Goal: Task Accomplishment & Management: Manage account settings

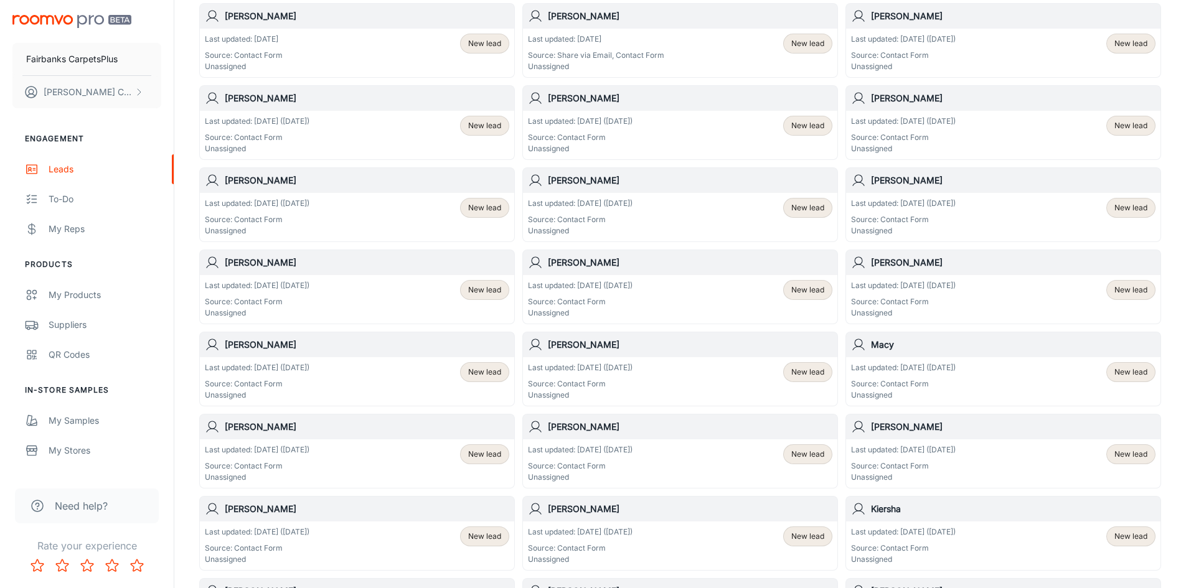
scroll to position [125, 0]
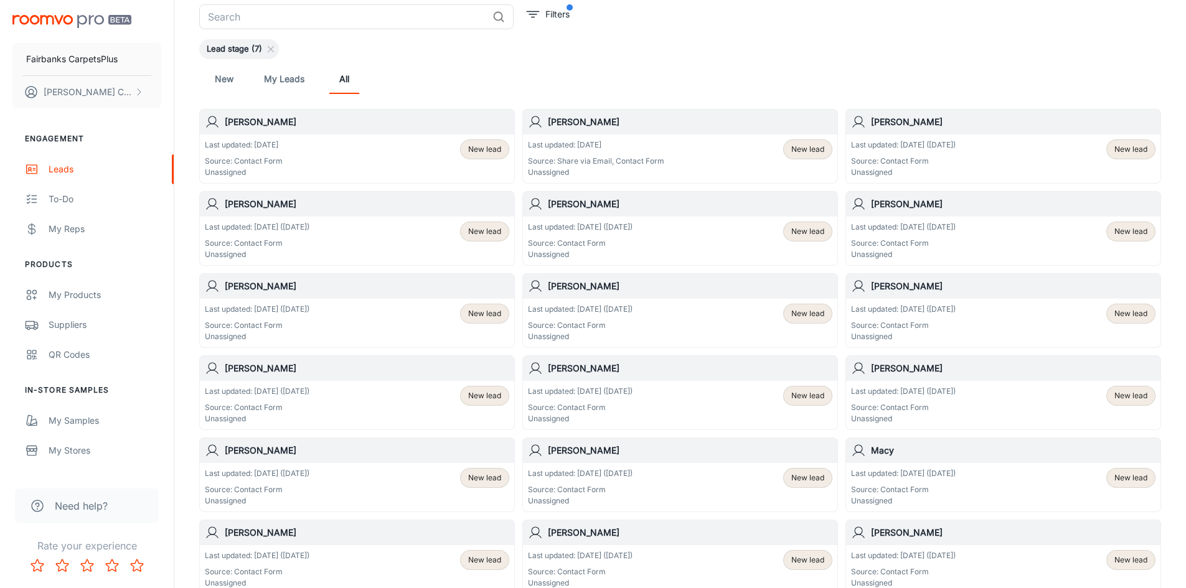
scroll to position [62, 0]
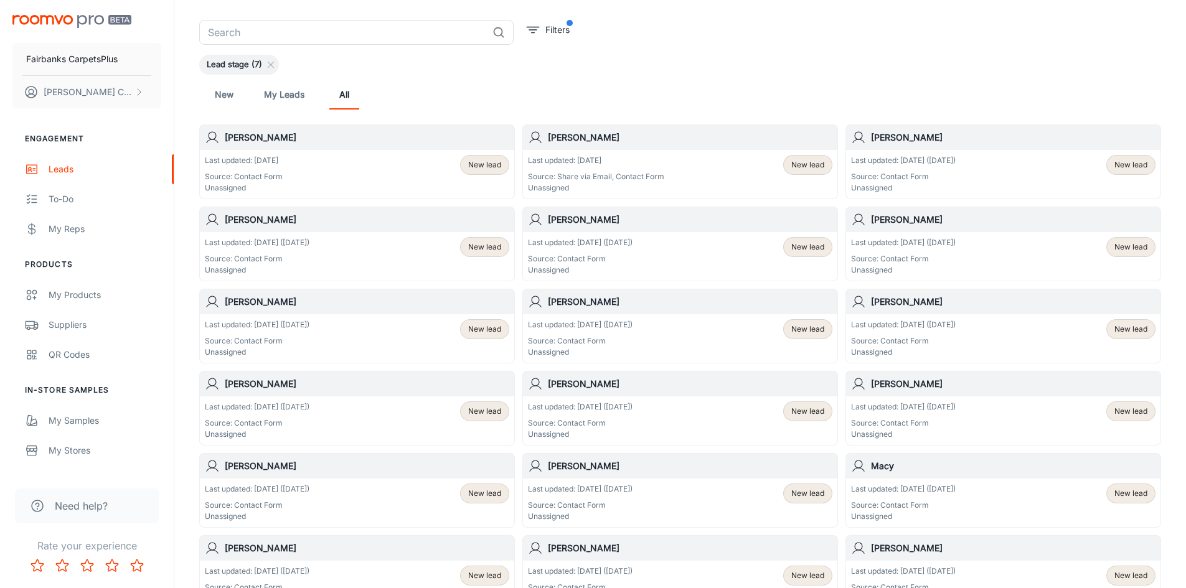
click at [240, 220] on h6 "[PERSON_NAME]" at bounding box center [367, 220] width 284 height 14
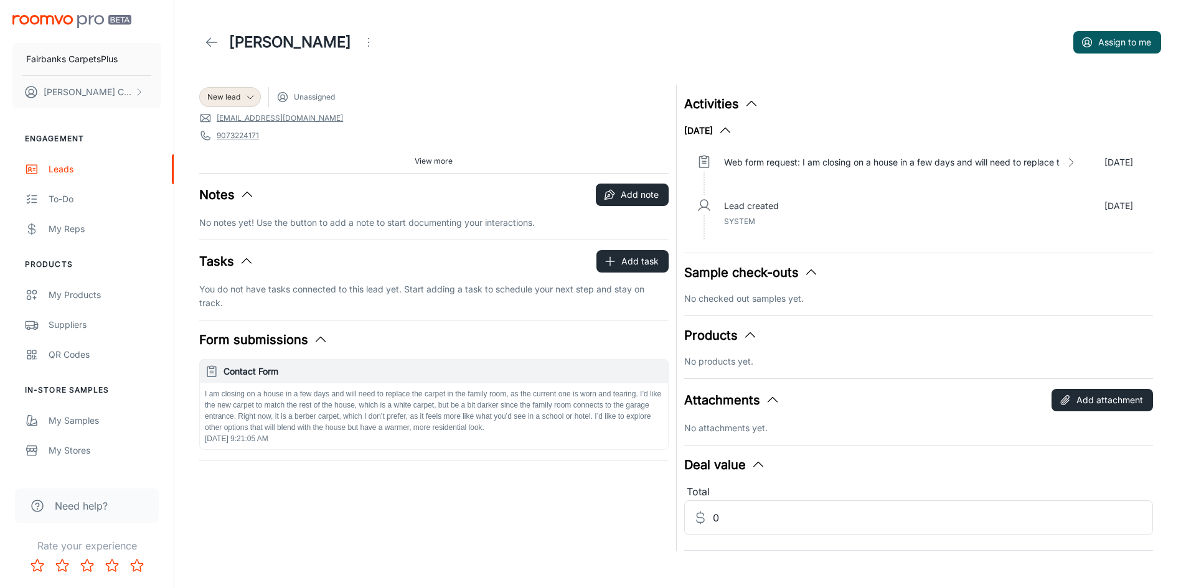
click at [187, 28] on header "Aiden Watson Assign to me" at bounding box center [680, 42] width 992 height 85
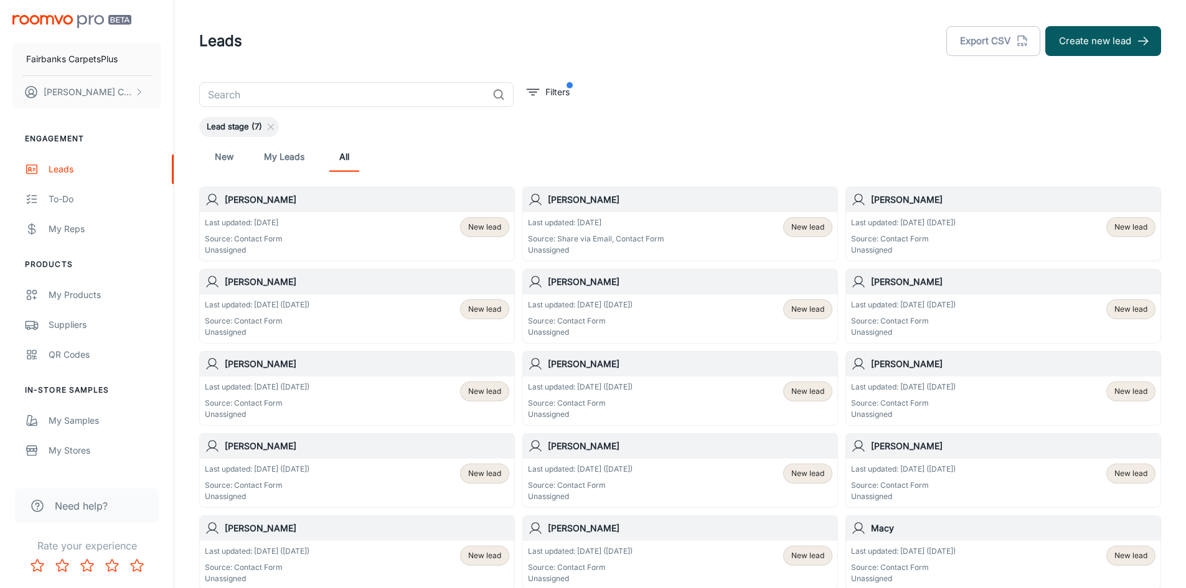
click at [689, 327] on div "Last updated: Sep 19 (13 days ago) Source: Contact Form Unassigned New lead" at bounding box center [680, 318] width 304 height 39
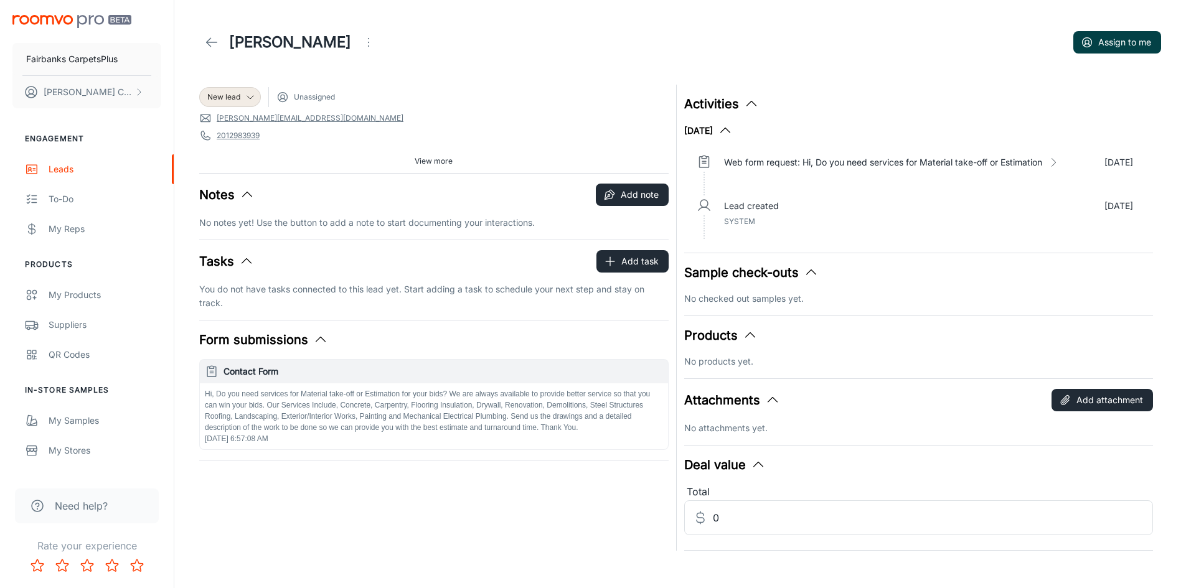
click at [1127, 40] on button "Assign to me" at bounding box center [1117, 42] width 88 height 22
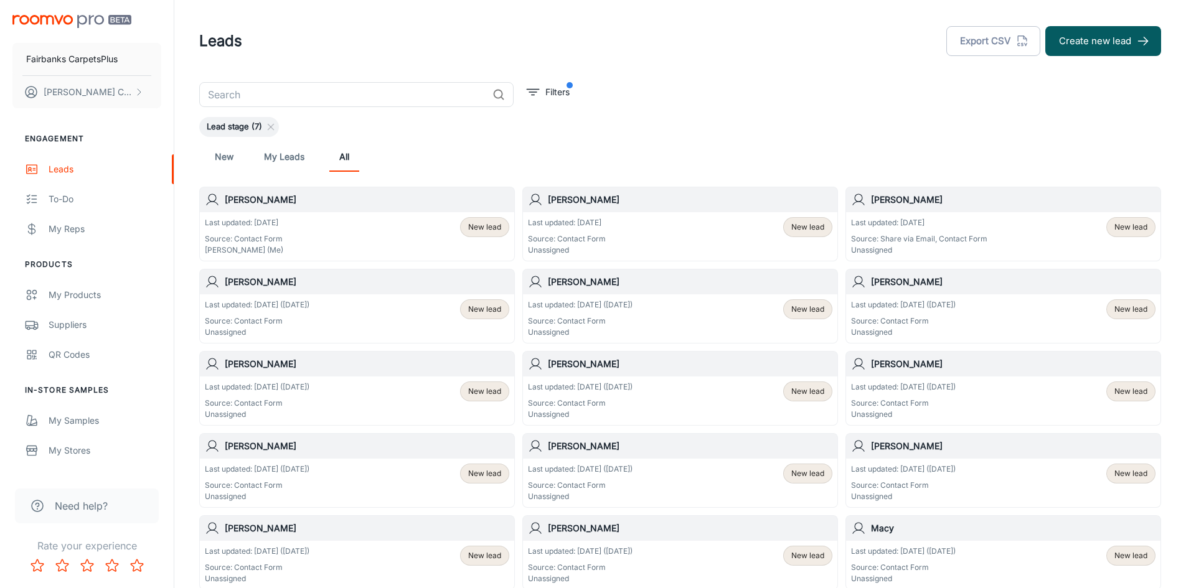
click at [974, 324] on div "Last updated: Sep 16 (16 days ago) Source: Contact Form Unassigned New lead" at bounding box center [1003, 318] width 304 height 39
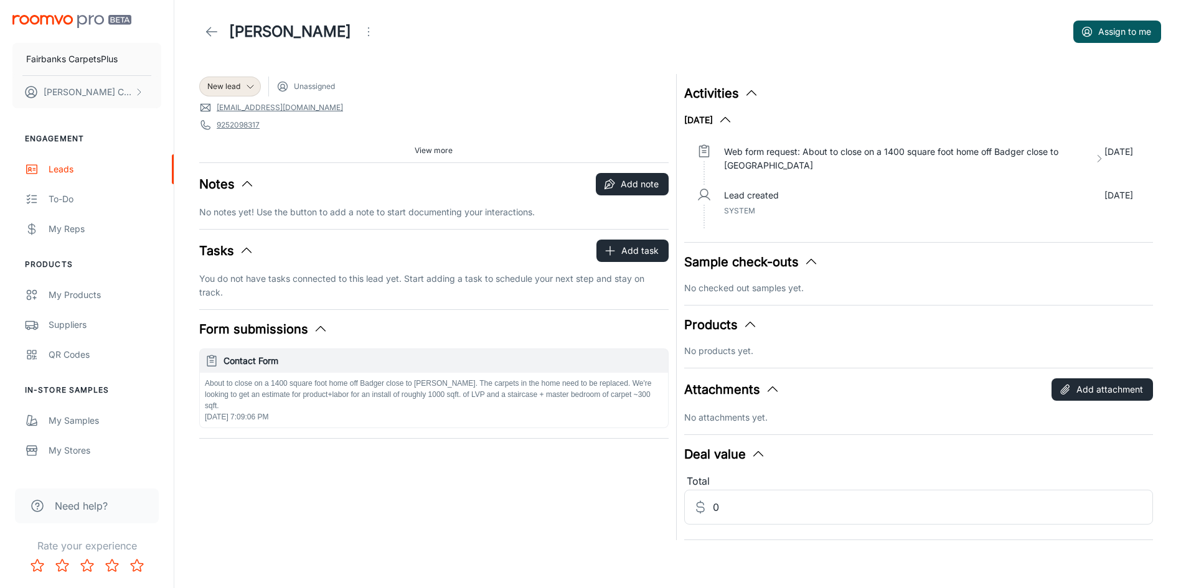
scroll to position [12, 0]
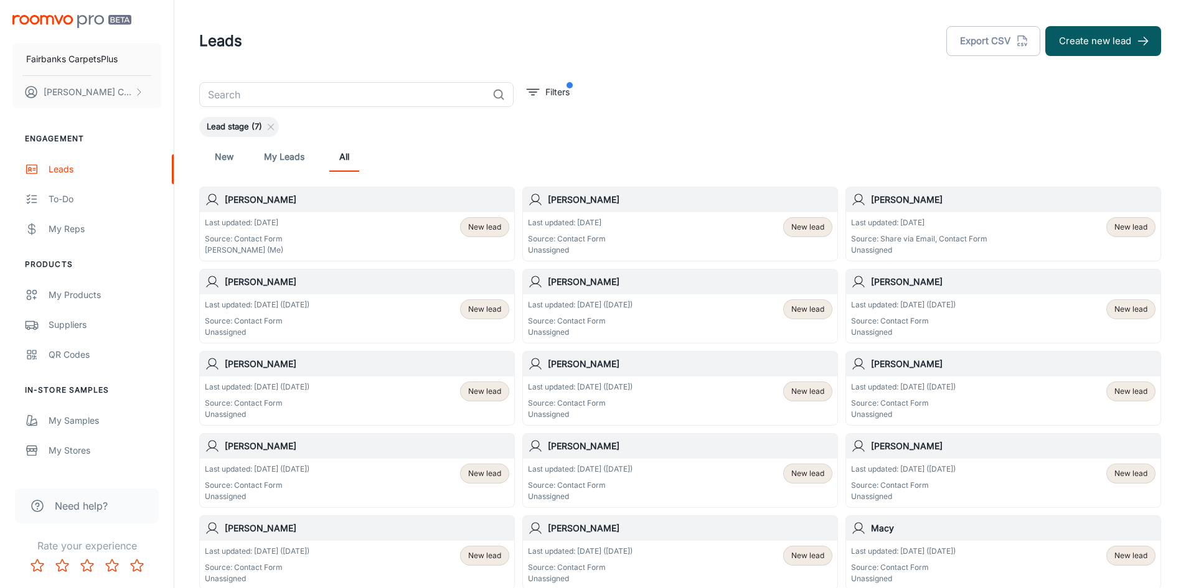
click at [285, 370] on h6 "[PERSON_NAME]" at bounding box center [367, 364] width 284 height 14
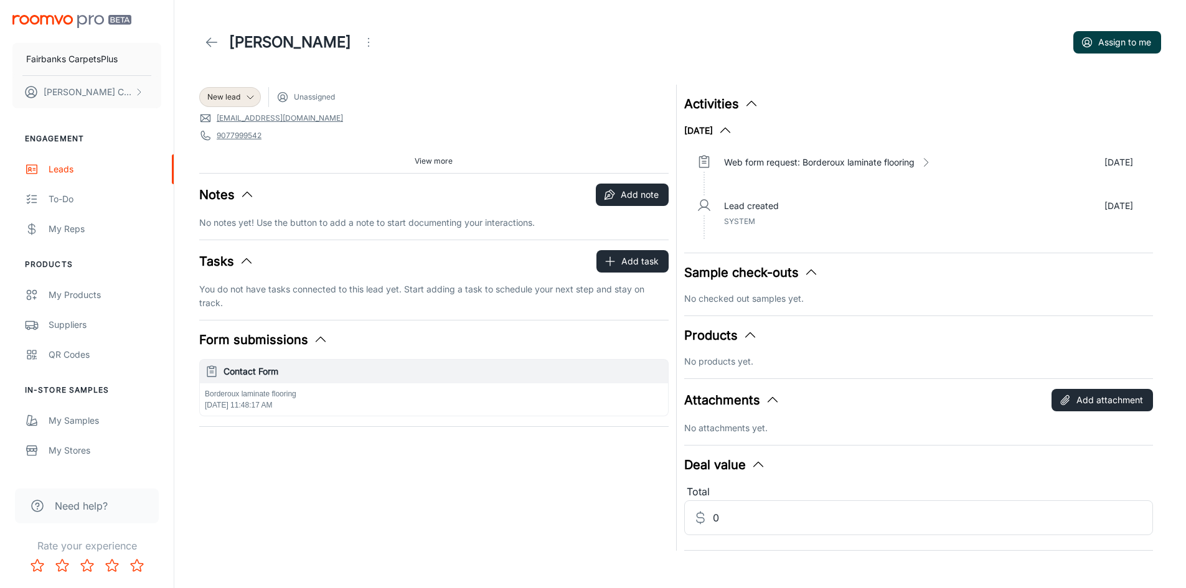
click at [1104, 45] on button "Assign to me" at bounding box center [1117, 42] width 88 height 22
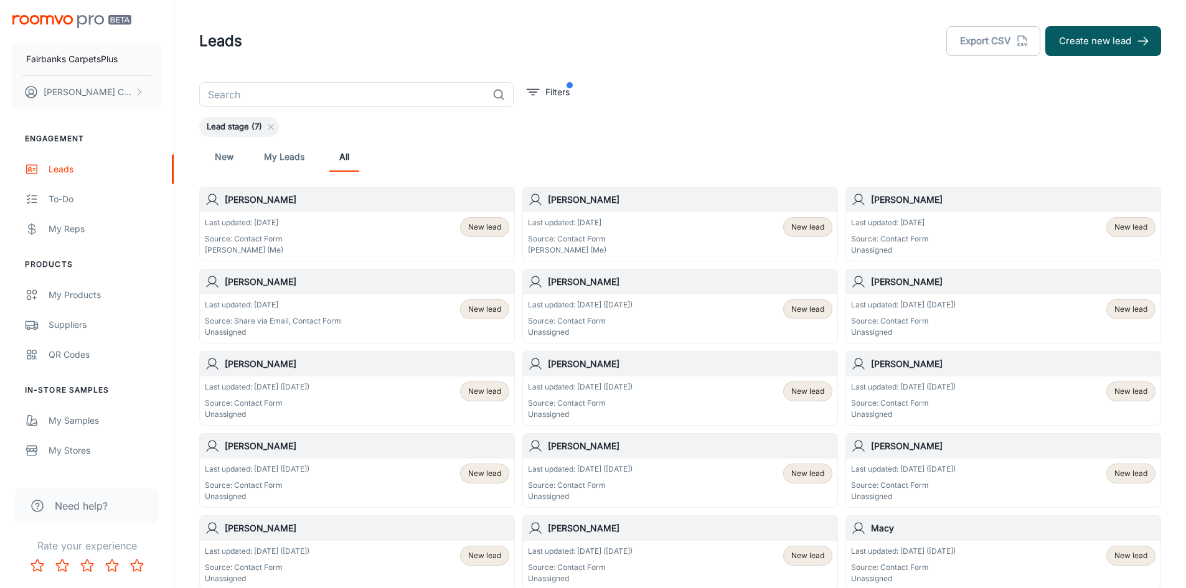
click at [581, 359] on h6 "[PERSON_NAME]" at bounding box center [690, 364] width 284 height 14
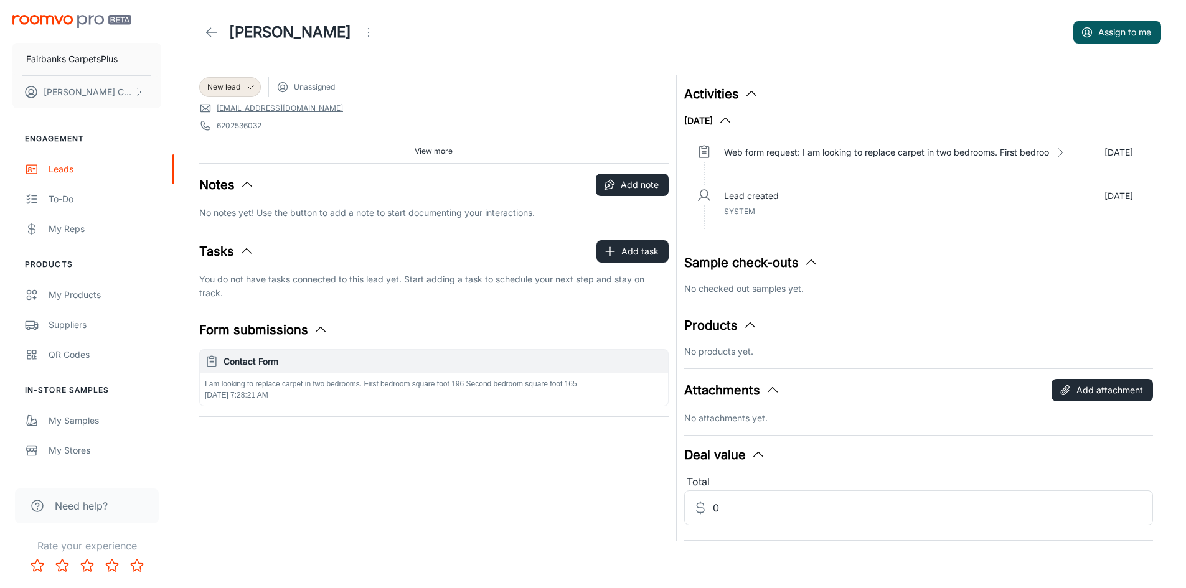
scroll to position [12, 0]
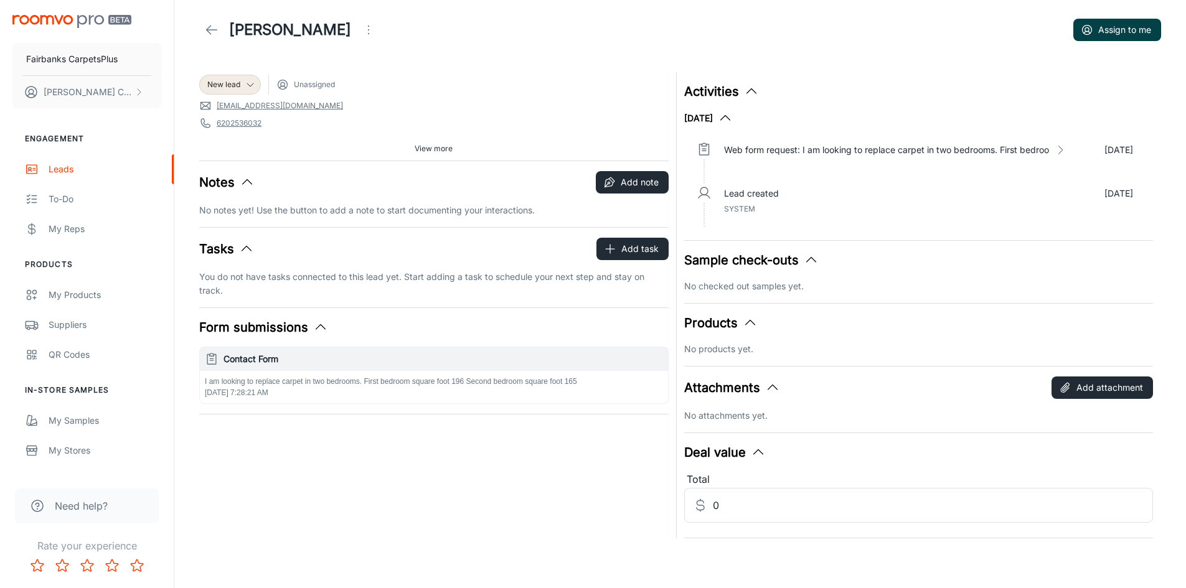
click at [1115, 35] on button "Assign to me" at bounding box center [1117, 30] width 88 height 22
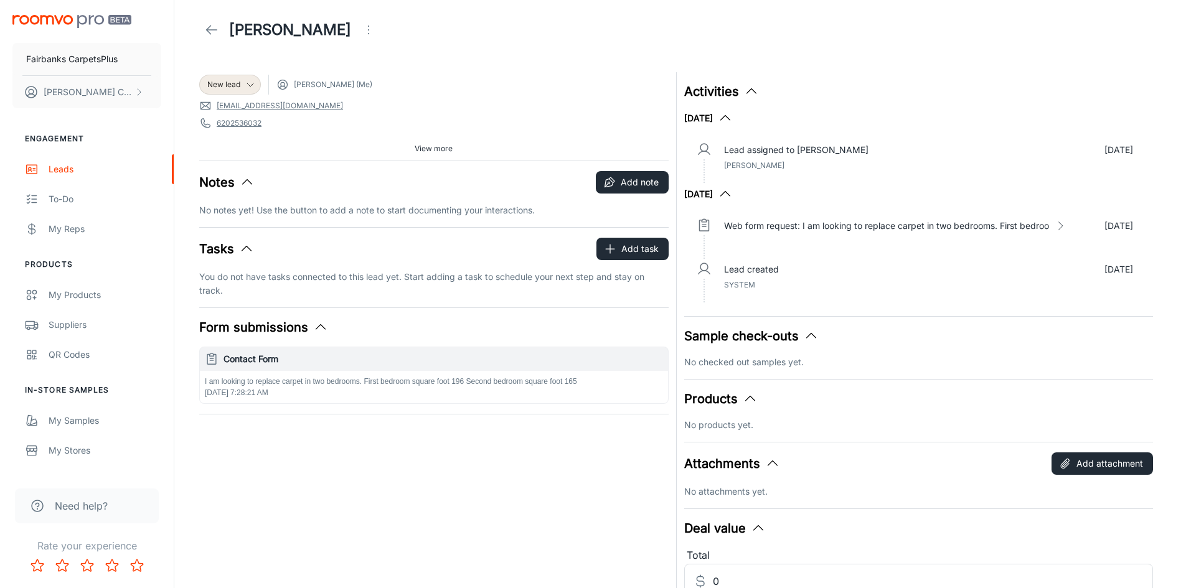
click at [209, 32] on icon at bounding box center [211, 29] width 15 height 15
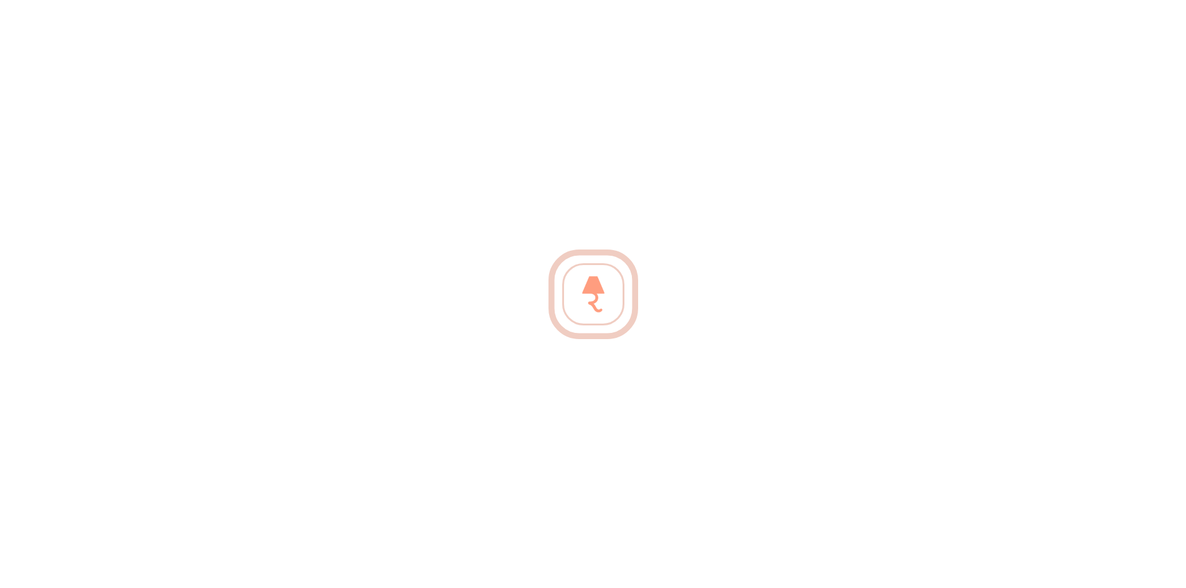
scroll to position [0, 0]
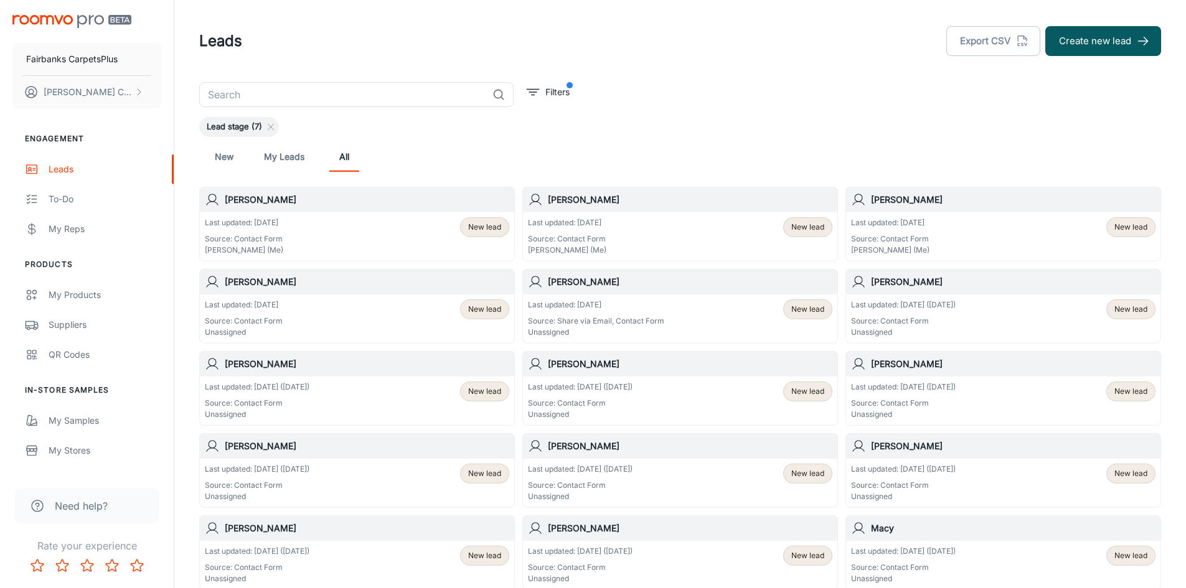
click at [956, 403] on p "Source: Contact Form" at bounding box center [903, 403] width 105 height 11
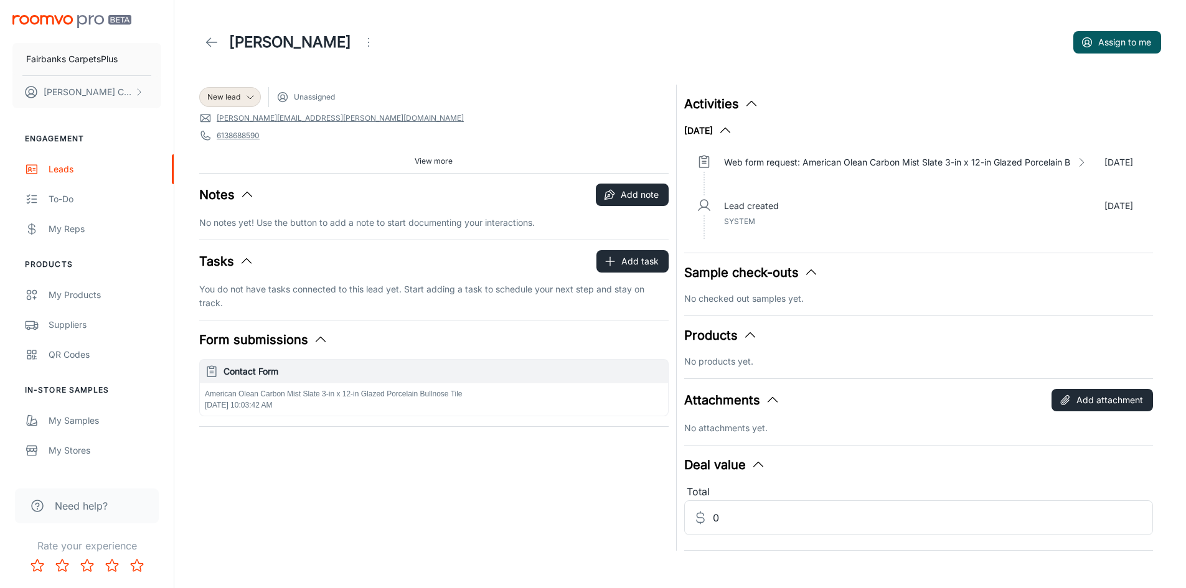
click at [212, 42] on icon at bounding box center [211, 42] width 15 height 15
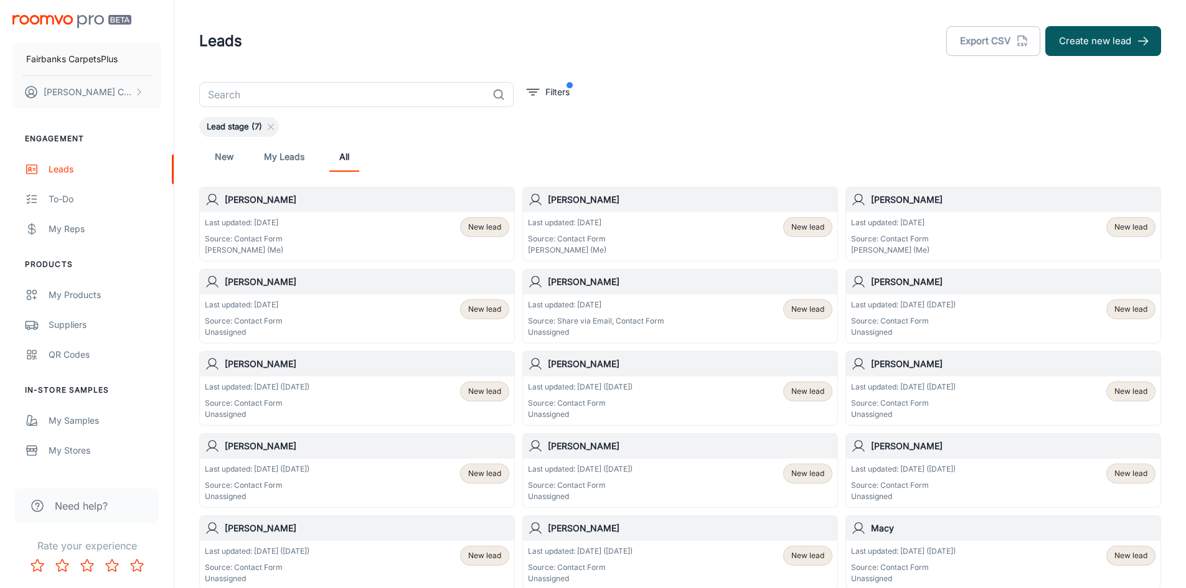
click at [367, 486] on div "Last updated: Aug 18 (45 days ago) Source: Contact Form Unassigned New lead" at bounding box center [357, 483] width 304 height 39
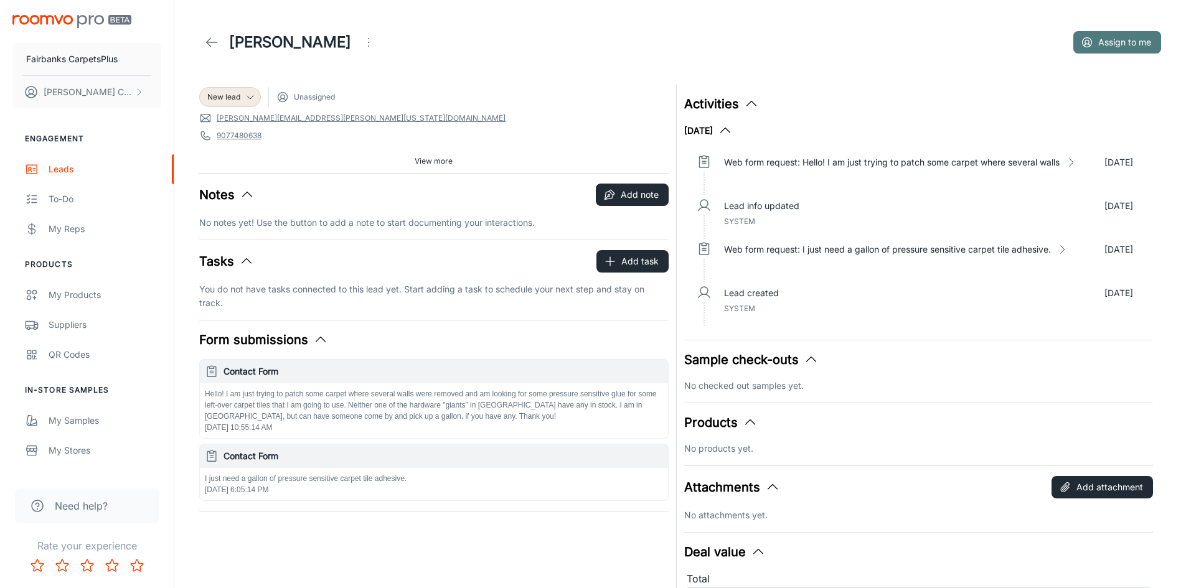
click at [1113, 41] on button "Assign to me" at bounding box center [1117, 42] width 88 height 22
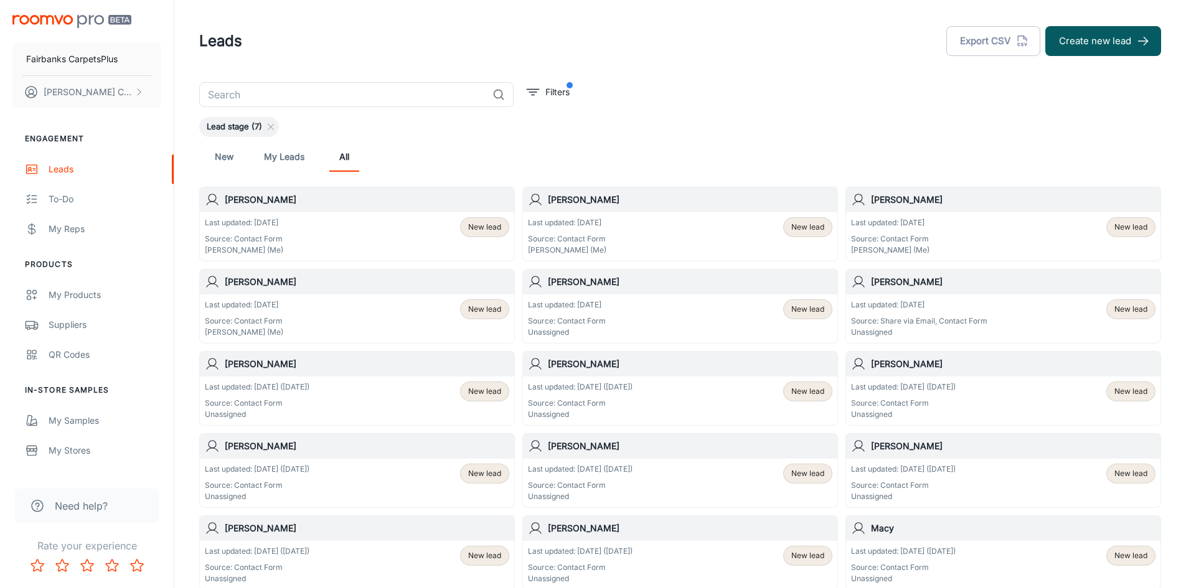
click at [713, 491] on div "Last updated: Aug 11 (52 days ago) Source: Contact Form Unassigned New lead" at bounding box center [680, 483] width 304 height 39
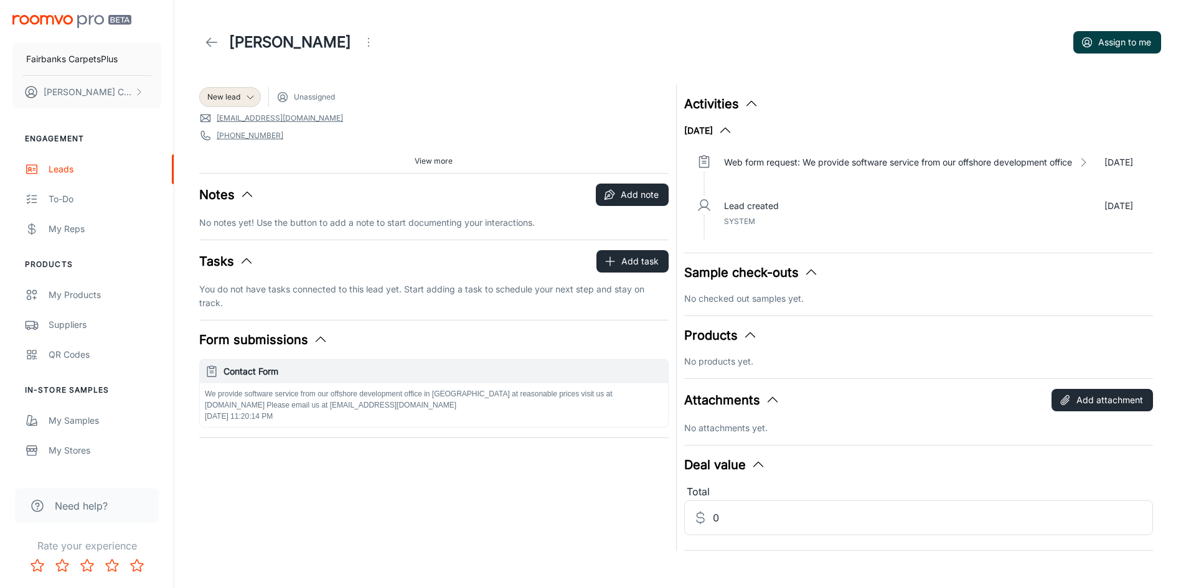
click at [1130, 42] on button "Assign to me" at bounding box center [1117, 42] width 88 height 22
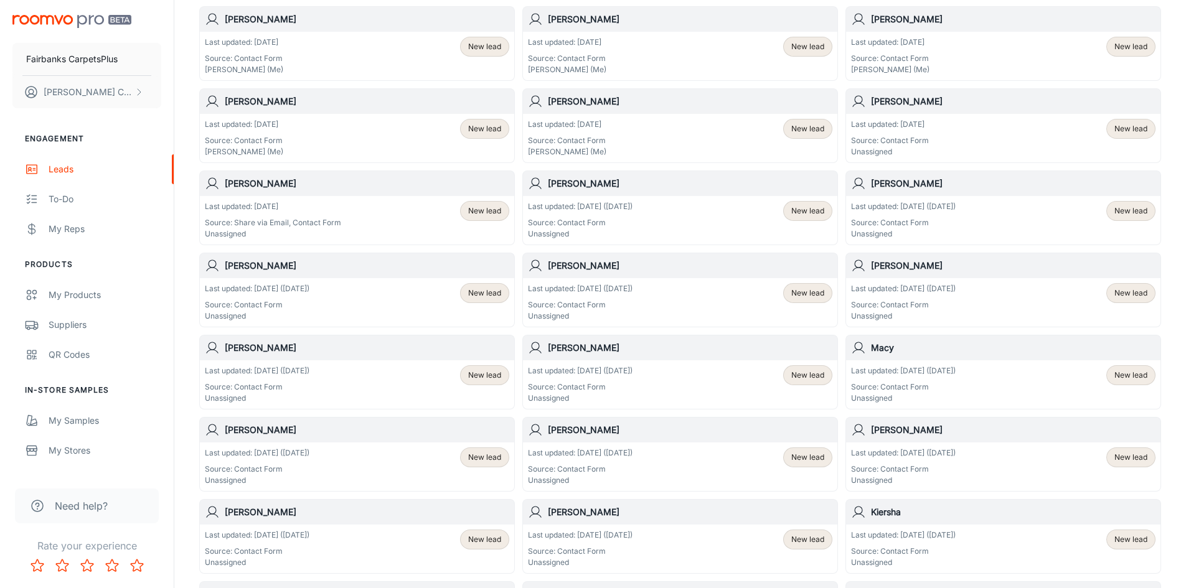
scroll to position [187, 0]
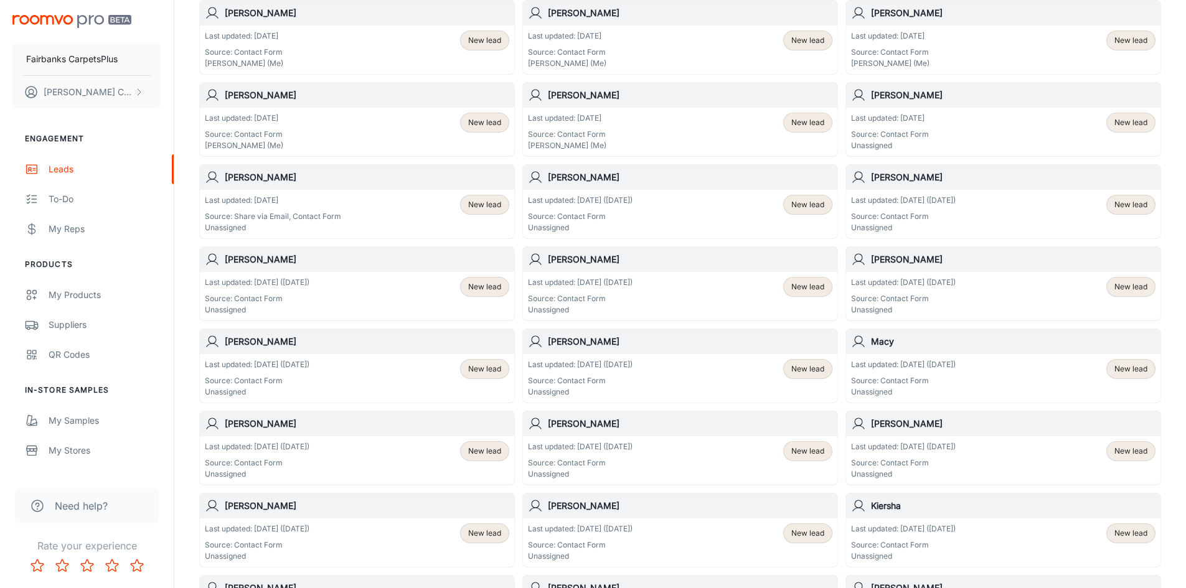
click at [1017, 306] on div "Last updated: Aug 11 (52 days ago) Source: Contact Form Unassigned New lead" at bounding box center [1003, 296] width 304 height 39
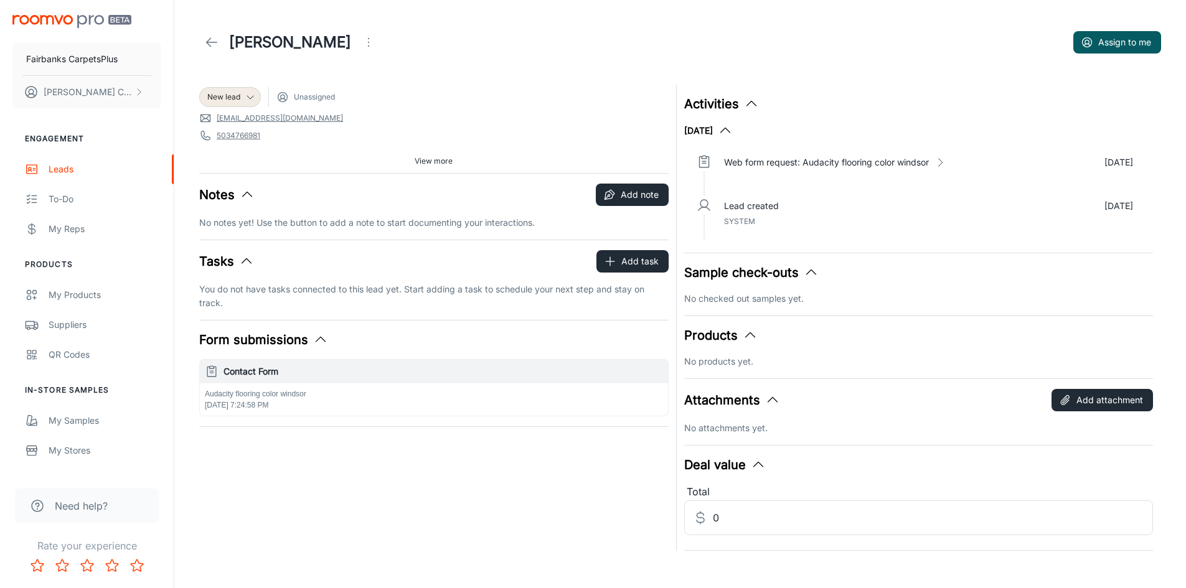
click at [210, 44] on icon at bounding box center [211, 42] width 15 height 15
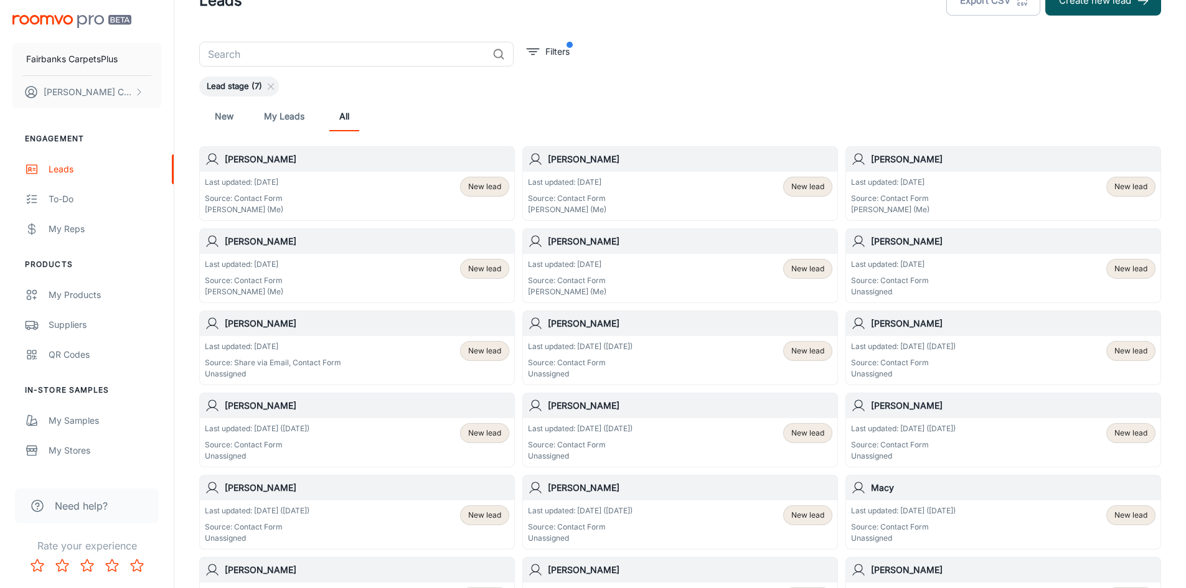
scroll to position [62, 0]
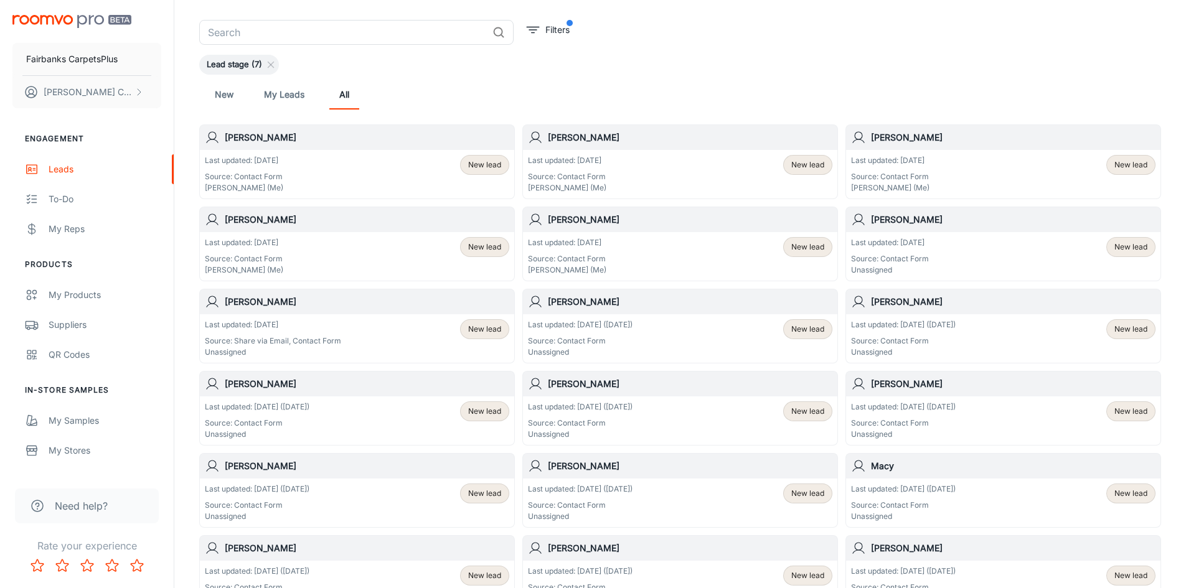
click at [309, 498] on div "Last updated: Aug 7 (56 days ago) Source: Contact Form Unassigned" at bounding box center [257, 503] width 105 height 39
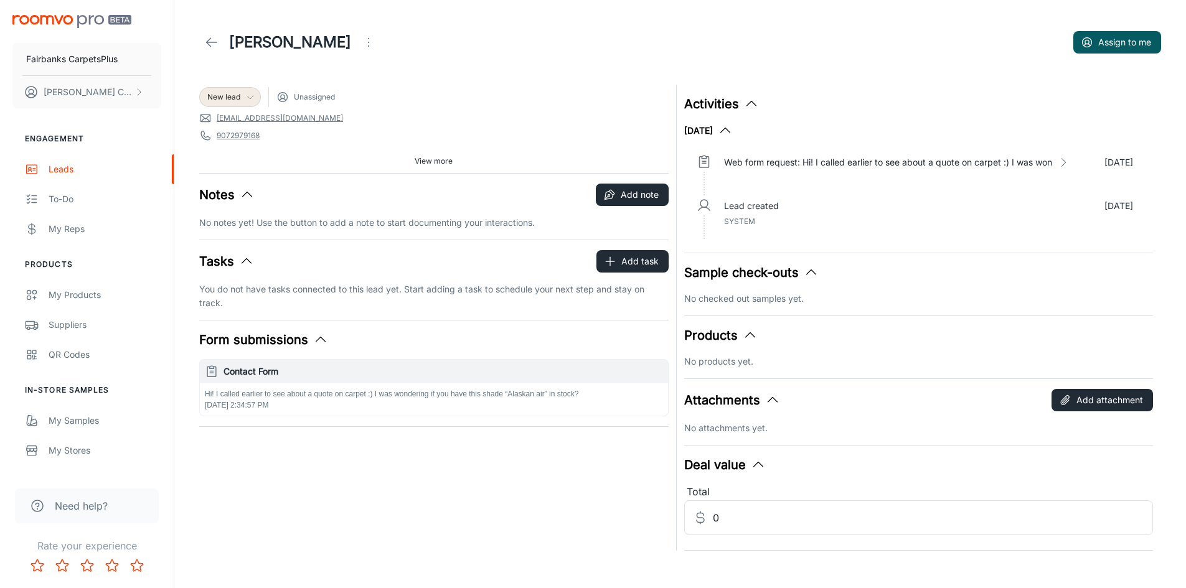
click at [237, 100] on span "New lead" at bounding box center [223, 97] width 33 height 11
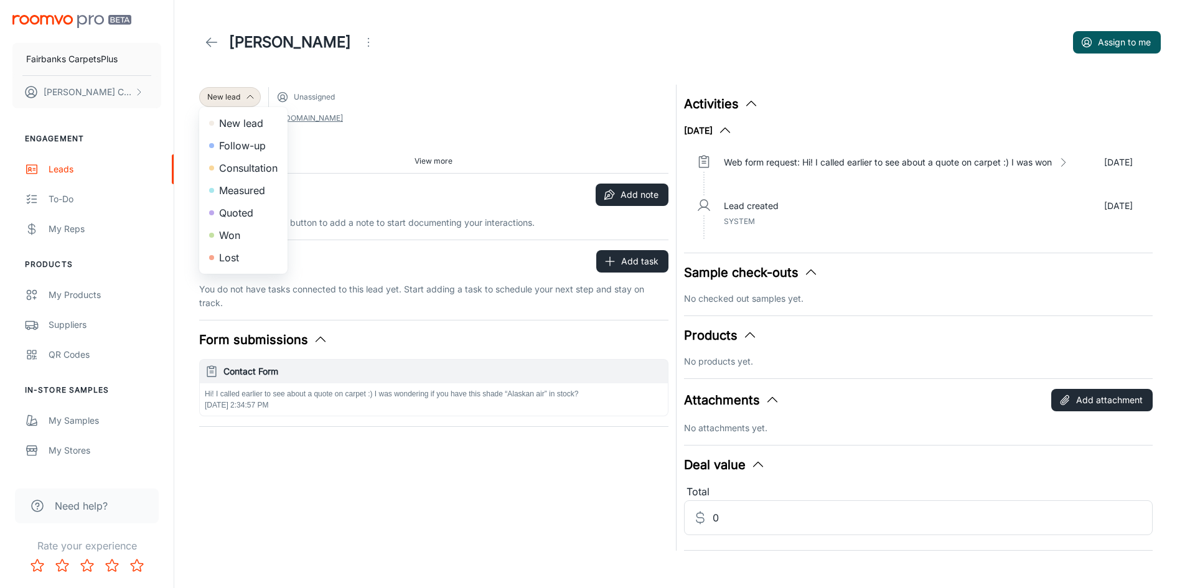
click at [342, 62] on div at bounding box center [597, 294] width 1195 height 588
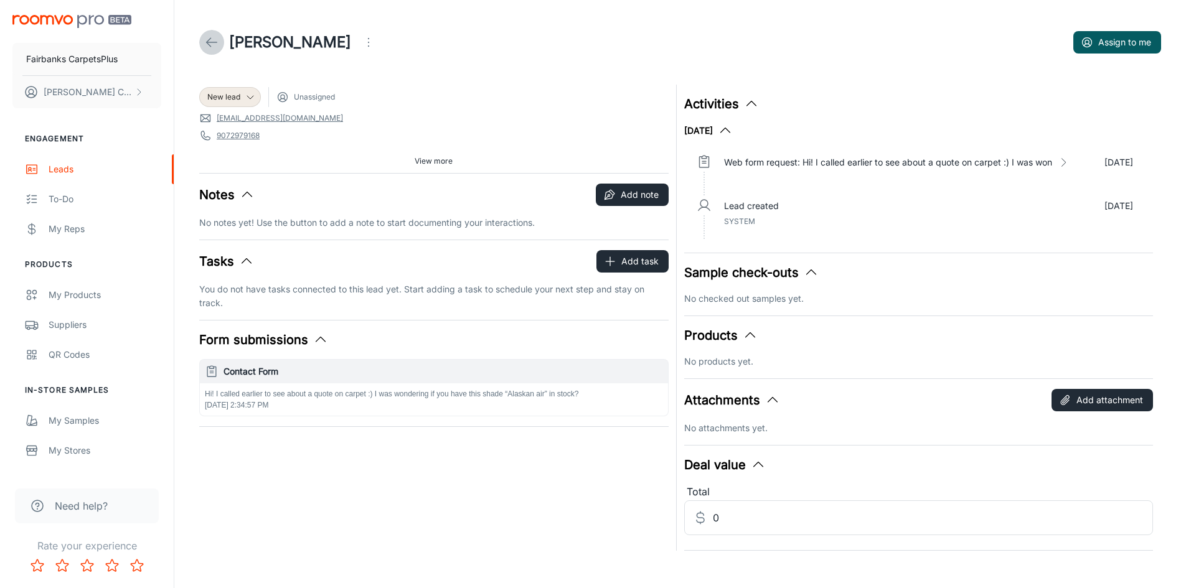
click at [212, 42] on icon at bounding box center [211, 42] width 15 height 15
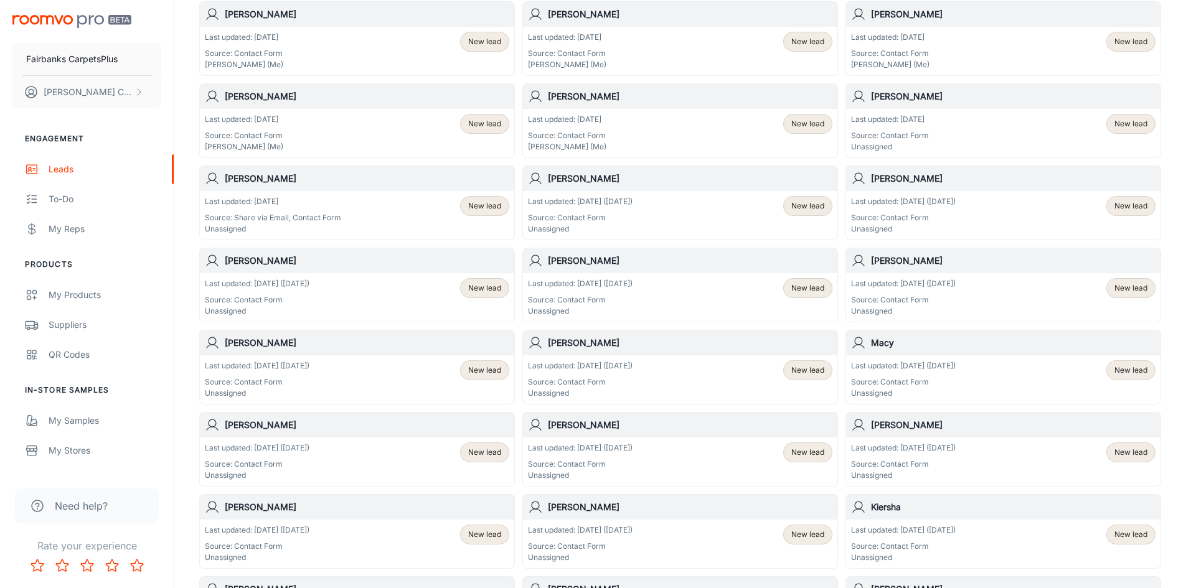
scroll to position [187, 0]
click at [650, 392] on div "Last updated: Aug 2 (61 days ago) Source: Contact Form Unassigned New lead" at bounding box center [680, 378] width 304 height 39
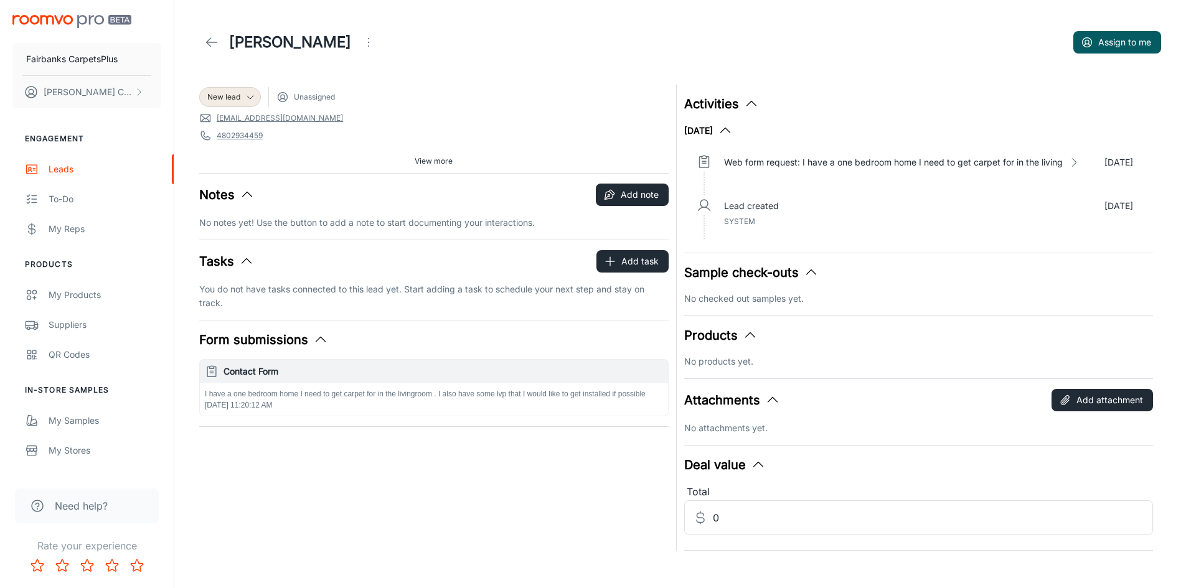
click at [213, 44] on icon at bounding box center [211, 42] width 15 height 15
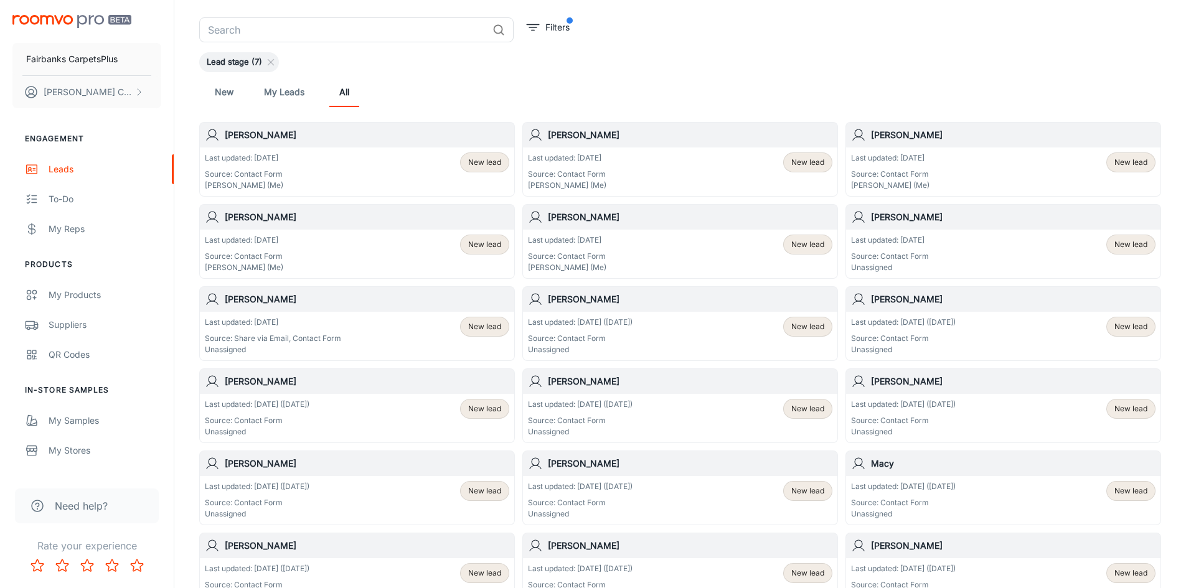
scroll to position [125, 0]
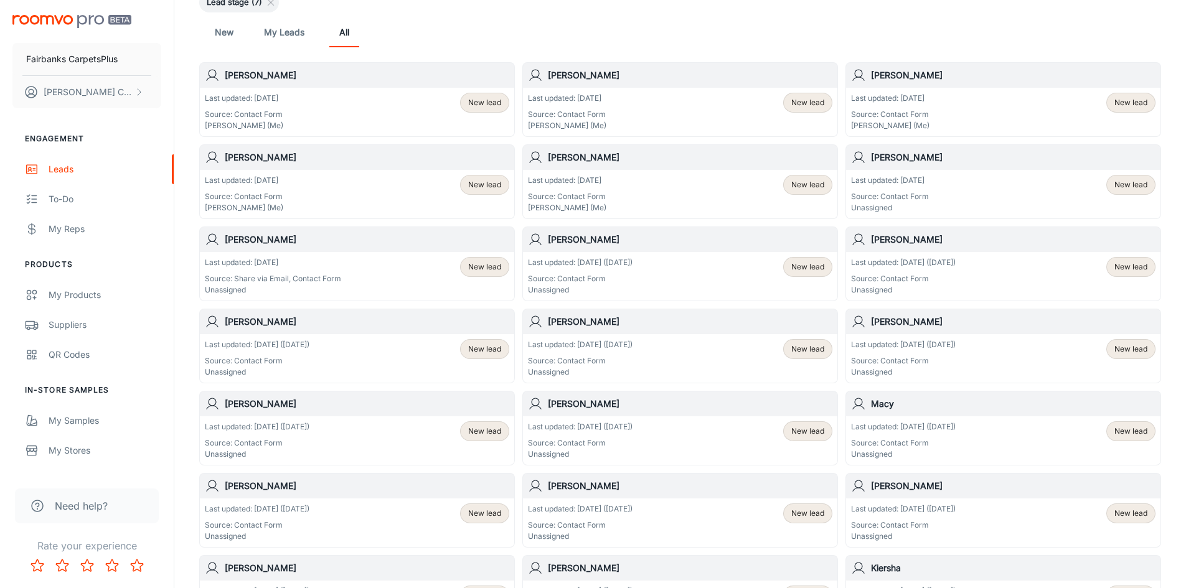
click at [956, 431] on p "Last updated: [DATE] ([DATE])" at bounding box center [903, 426] width 105 height 11
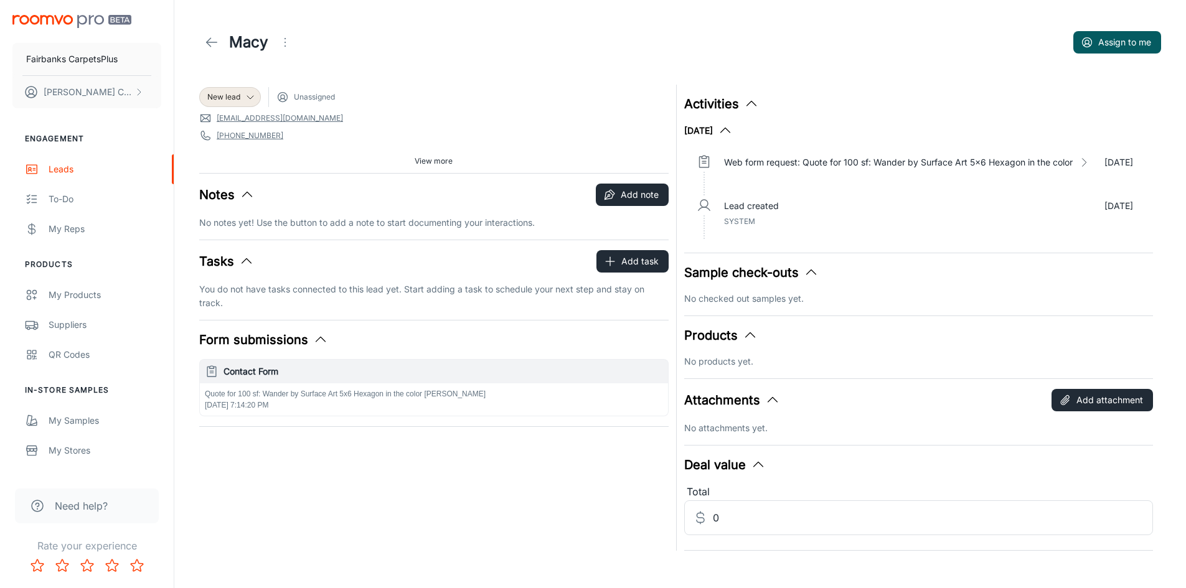
click at [213, 46] on icon at bounding box center [211, 42] width 15 height 15
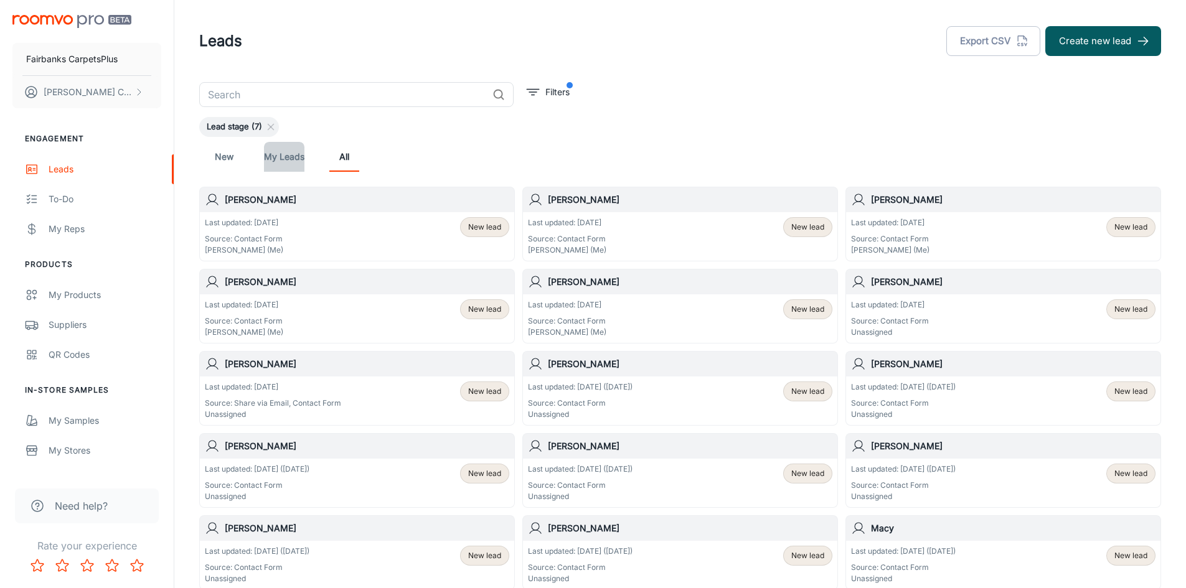
click at [279, 158] on link "My Leads" at bounding box center [284, 157] width 40 height 30
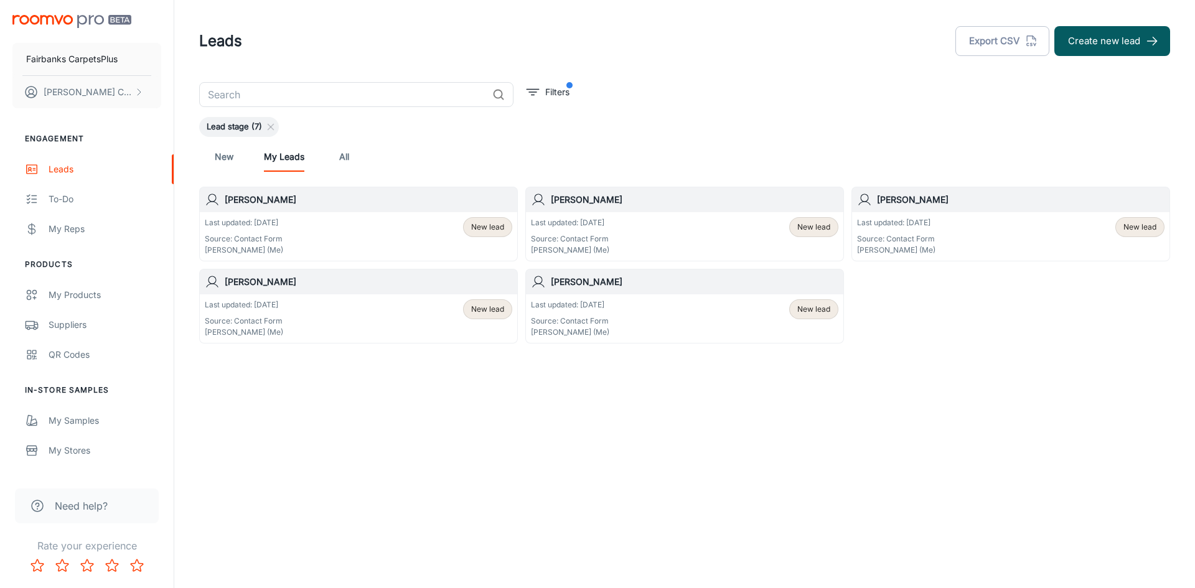
click at [243, 201] on h6 "[PERSON_NAME]" at bounding box center [369, 200] width 288 height 14
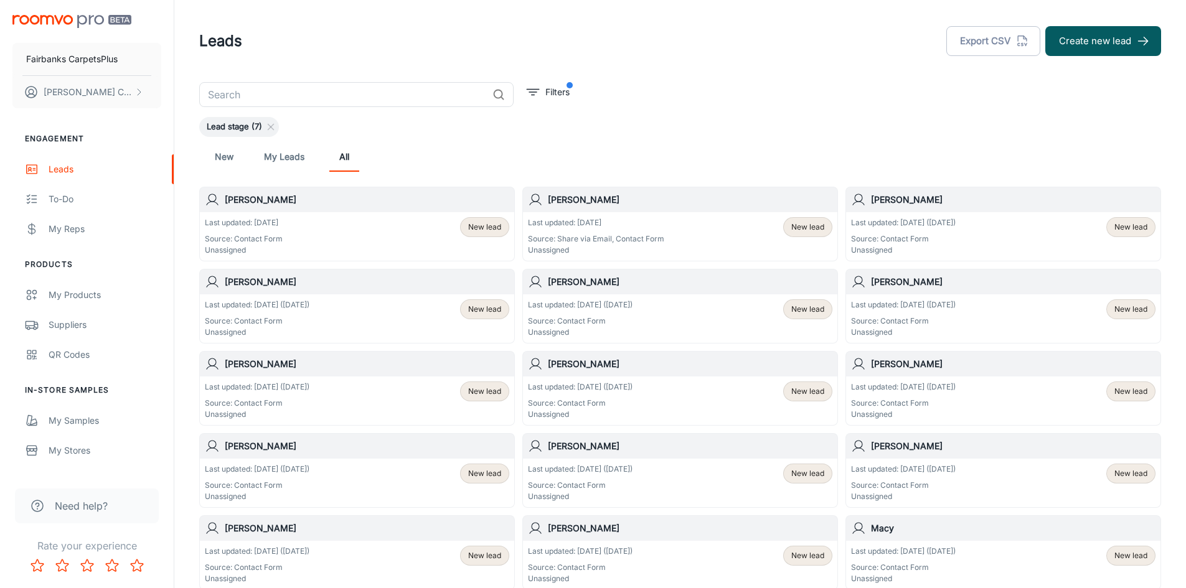
scroll to position [125, 0]
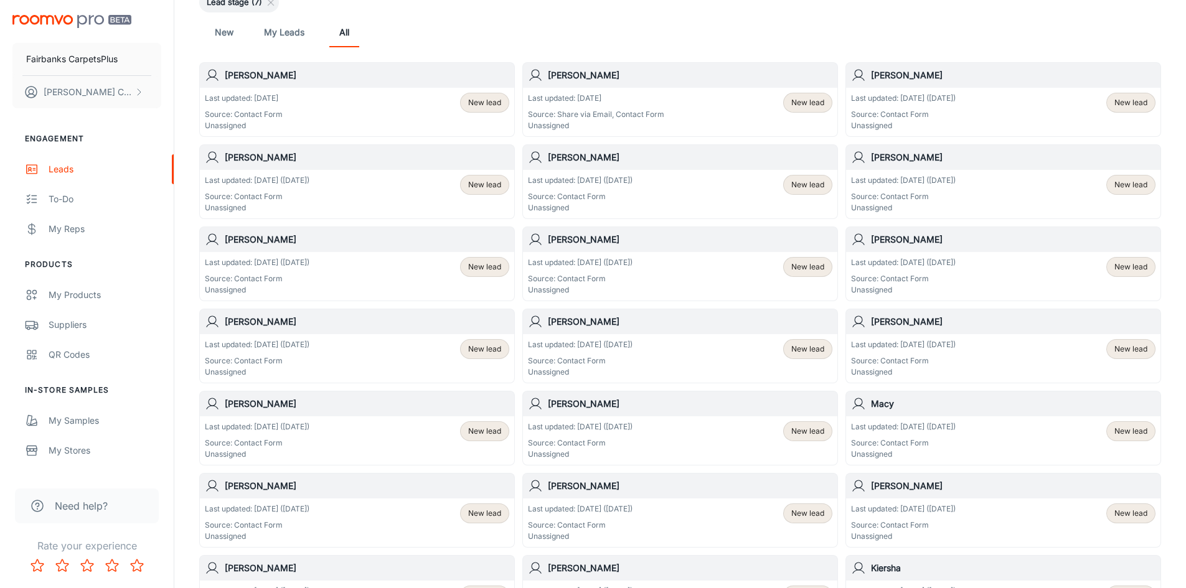
click at [1129, 101] on span "New lead" at bounding box center [1130, 102] width 33 height 11
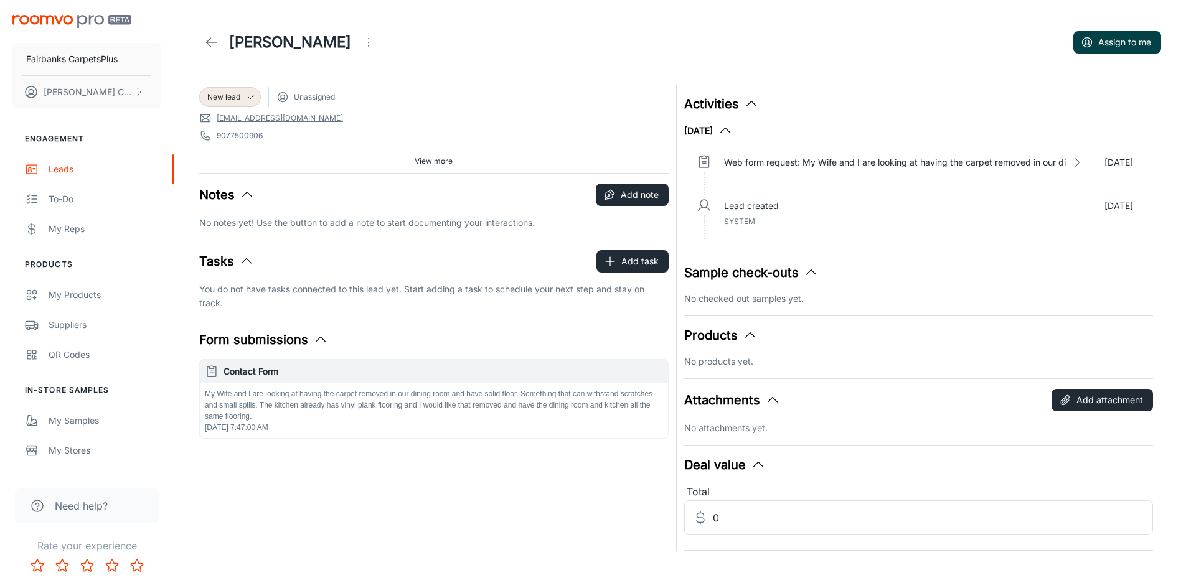
click at [1119, 43] on button "Assign to me" at bounding box center [1117, 42] width 88 height 22
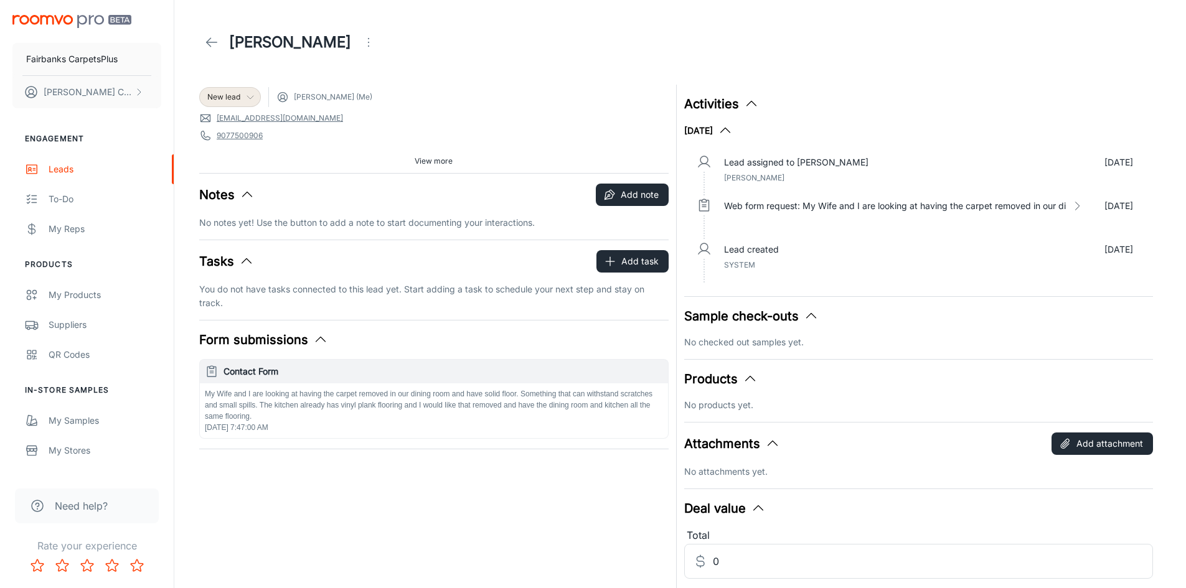
click at [222, 98] on span "New lead" at bounding box center [223, 97] width 33 height 11
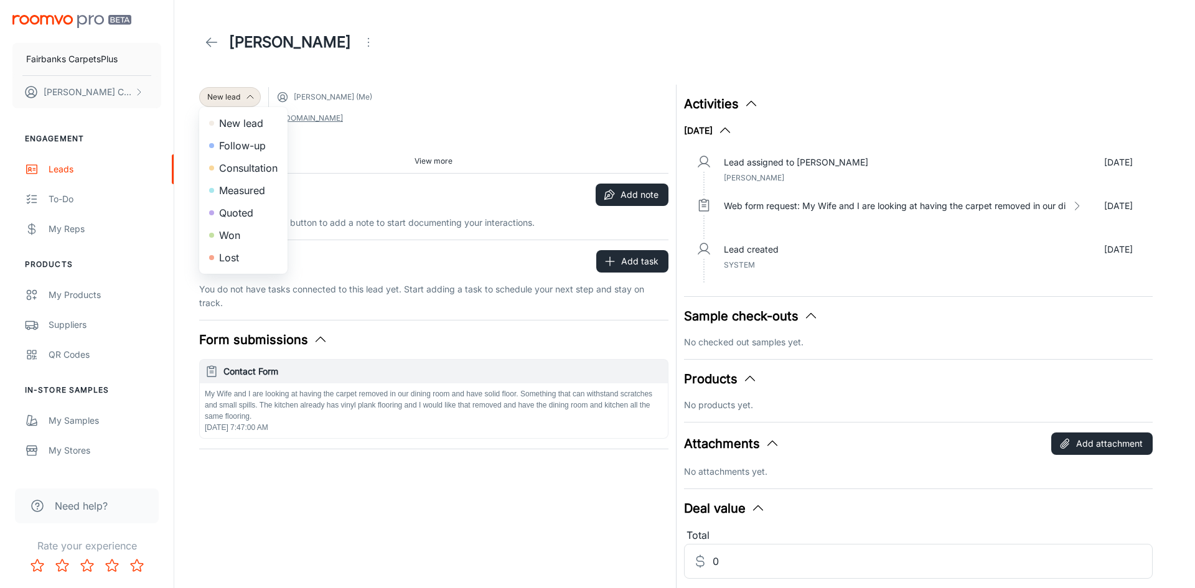
click at [233, 237] on li "Won" at bounding box center [243, 235] width 88 height 22
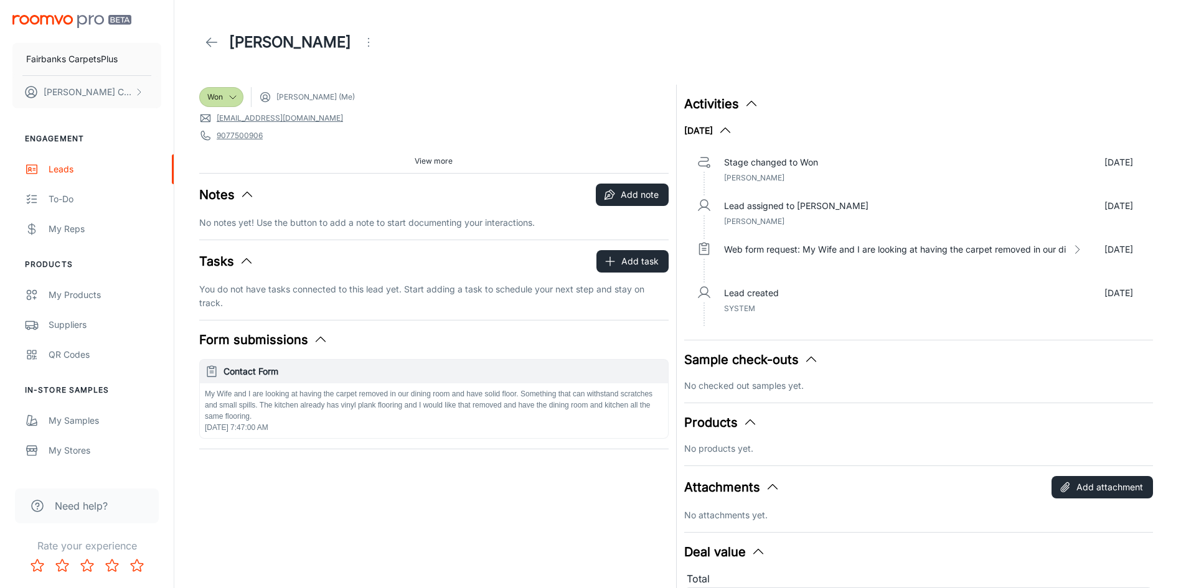
click at [215, 44] on icon at bounding box center [211, 42] width 15 height 15
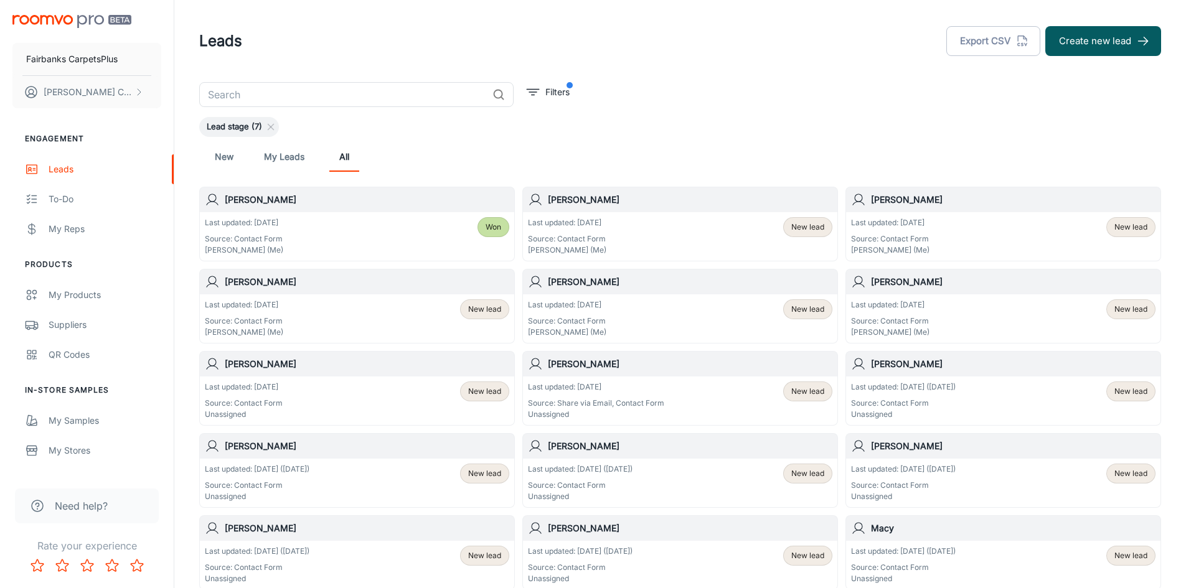
click at [579, 245] on p "Sharon Cherneva (Me)" at bounding box center [567, 250] width 78 height 11
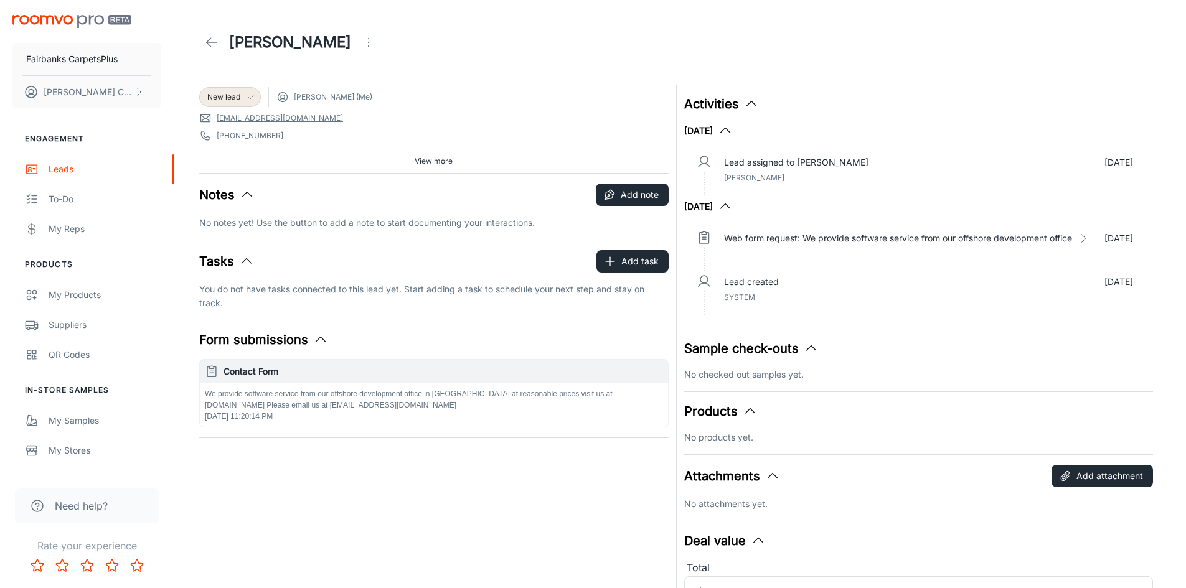
click at [235, 103] on div "New lead" at bounding box center [230, 97] width 62 height 20
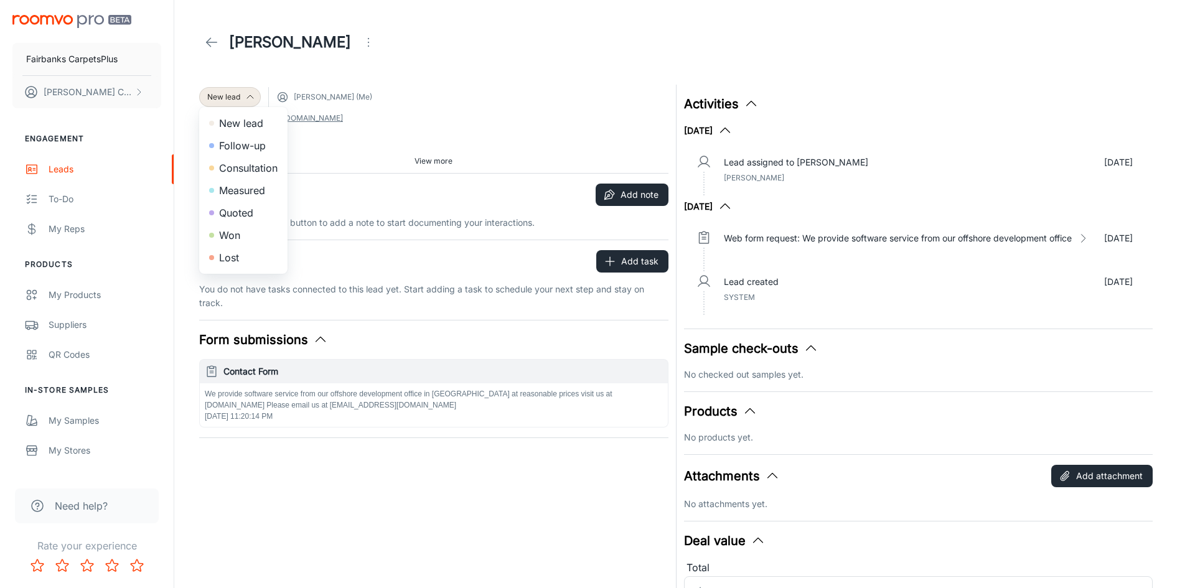
click at [245, 268] on li "Lost" at bounding box center [243, 258] width 88 height 22
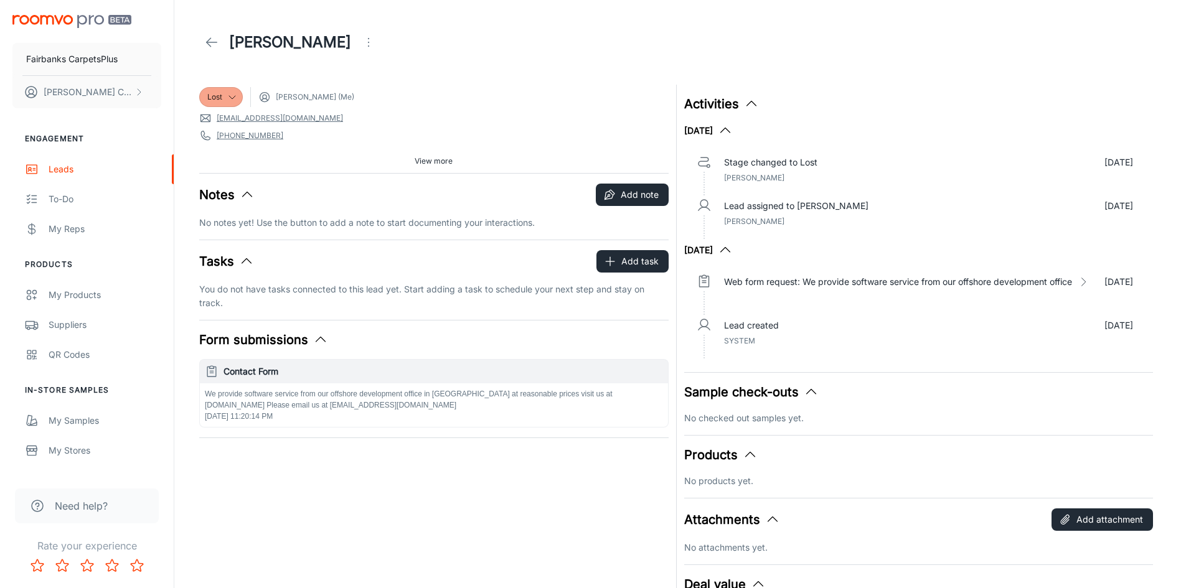
click at [207, 39] on icon at bounding box center [211, 42] width 15 height 15
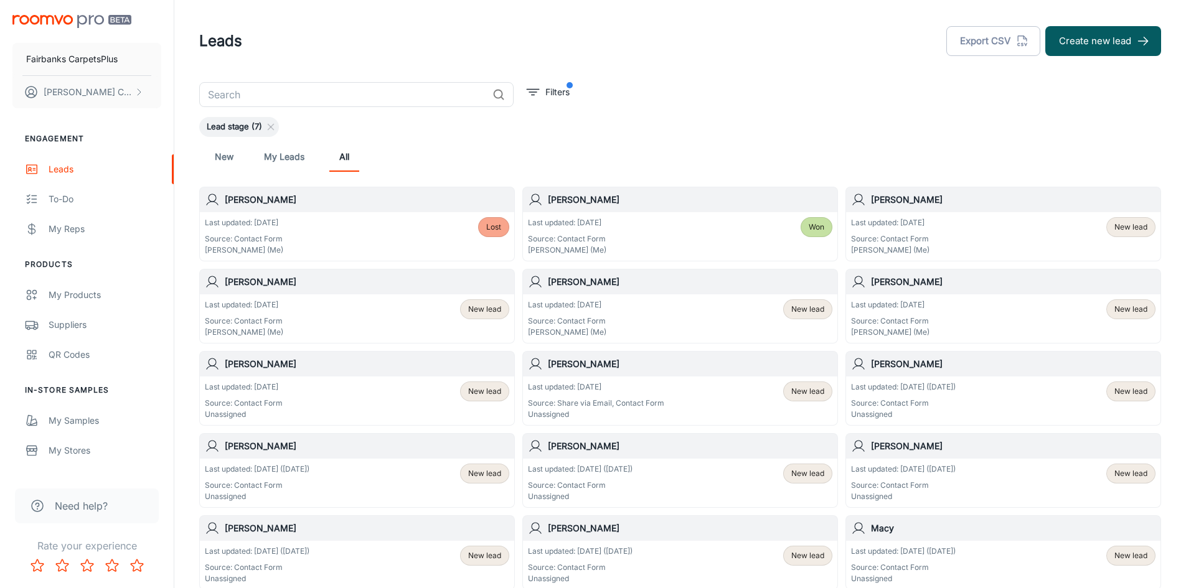
click at [1031, 229] on div "Last updated: Today Source: Contact Form Sharon Cherneva (Me) New lead" at bounding box center [1003, 236] width 304 height 39
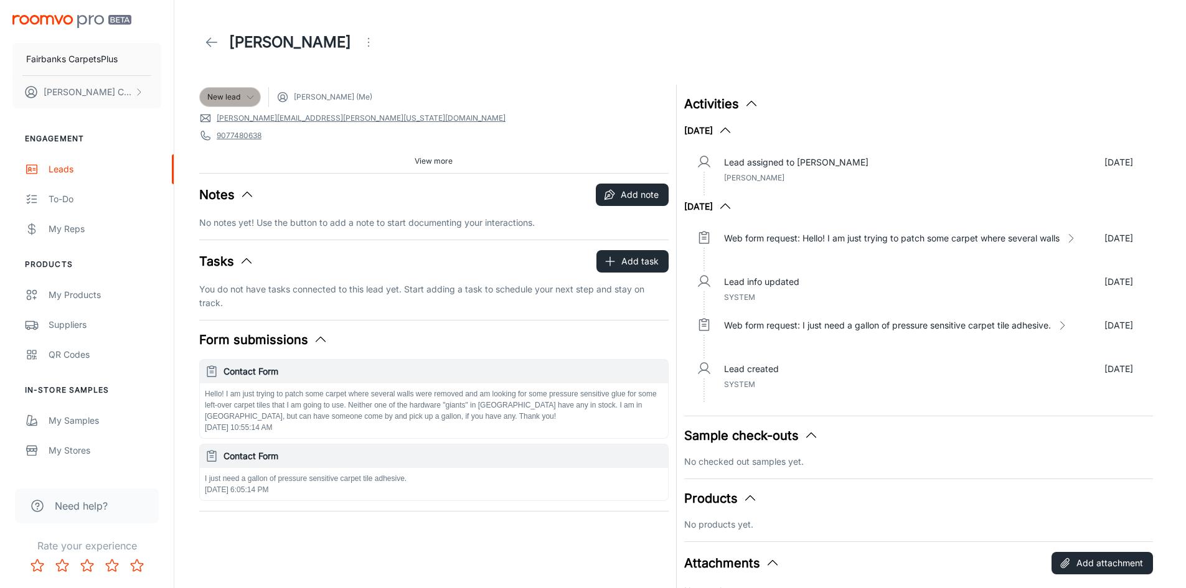
click at [224, 98] on span "New lead" at bounding box center [223, 97] width 33 height 11
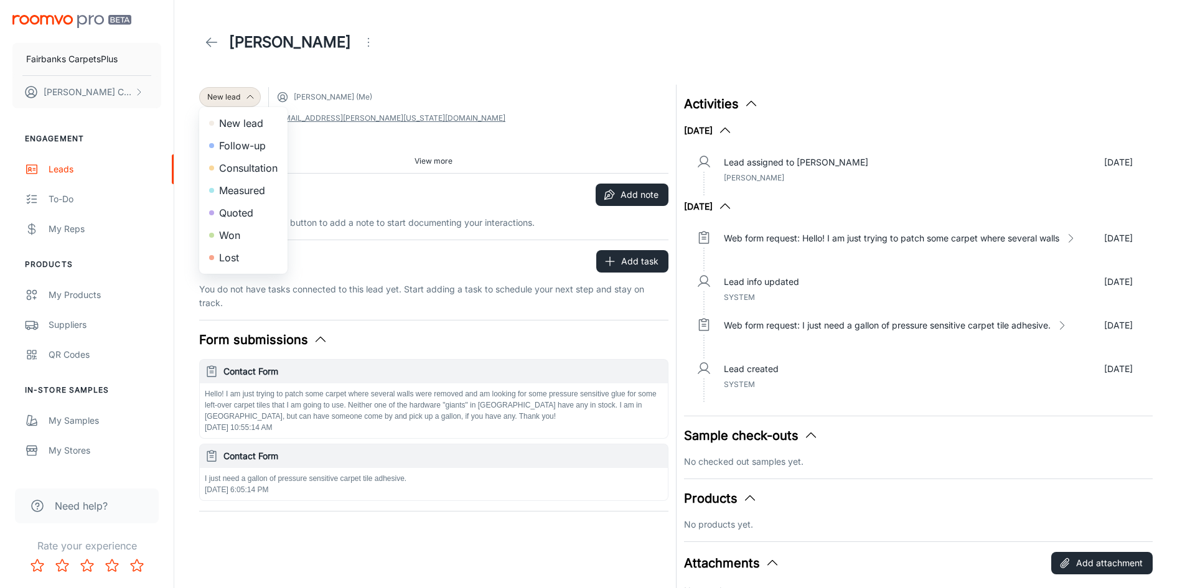
click at [233, 239] on li "Won" at bounding box center [243, 235] width 88 height 22
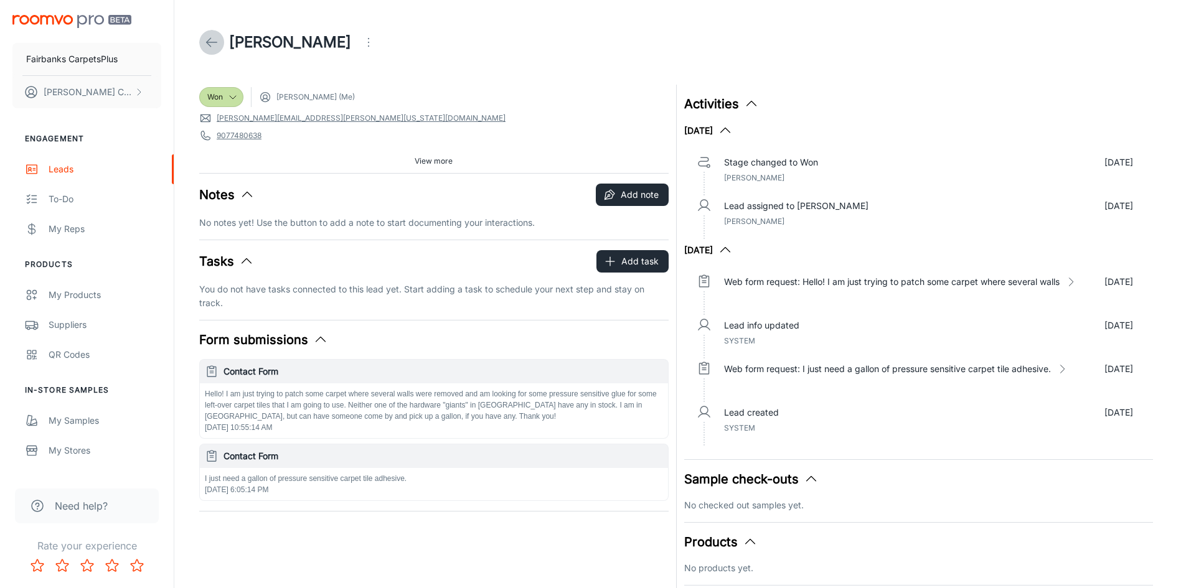
click at [212, 44] on icon at bounding box center [211, 42] width 15 height 15
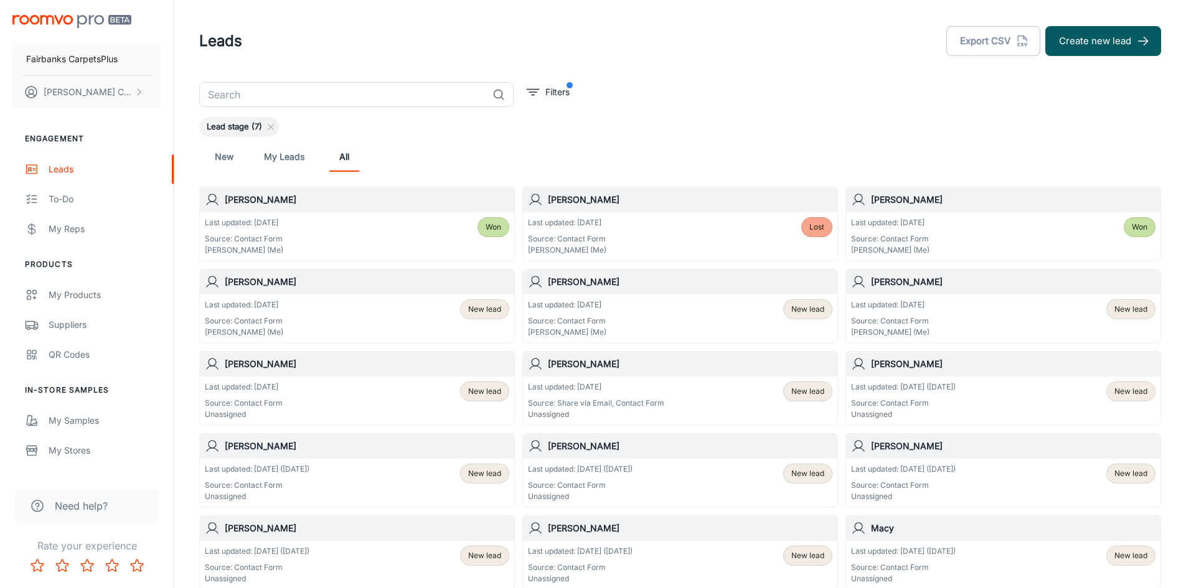
click at [314, 326] on div "Last updated: Today Source: Contact Form Sharon Cherneva (Me) New lead" at bounding box center [357, 318] width 304 height 39
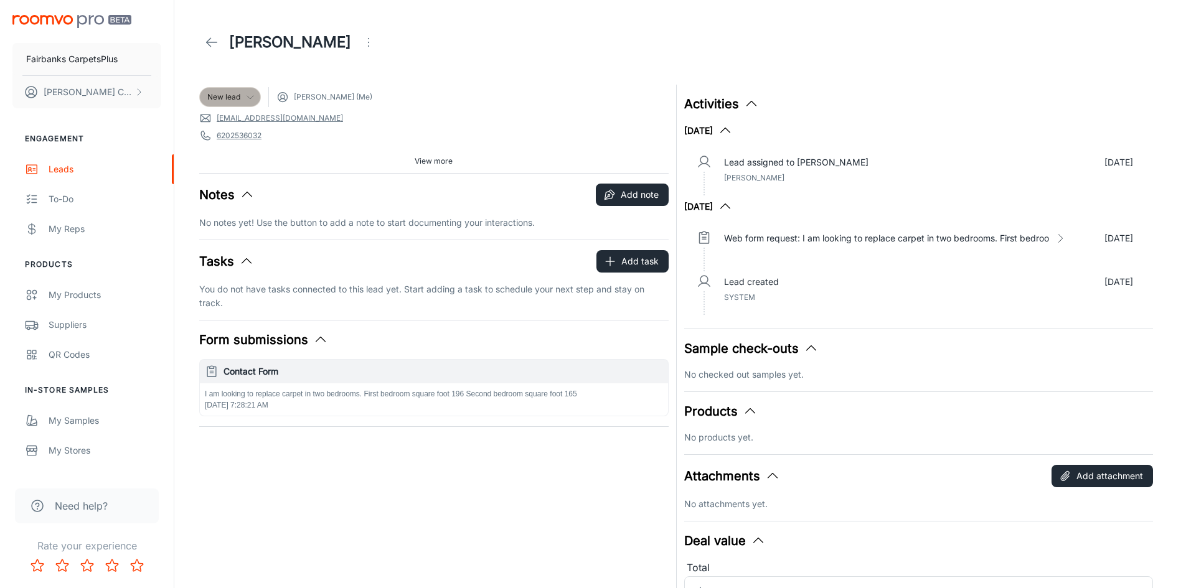
click at [237, 100] on span "New lead" at bounding box center [223, 97] width 33 height 11
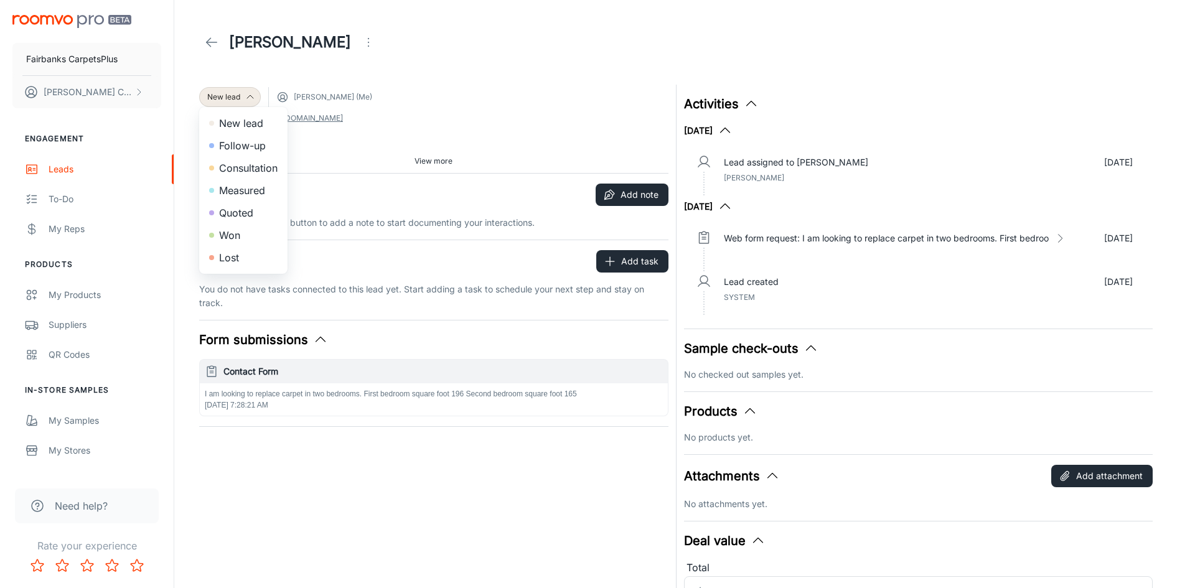
click at [520, 94] on div at bounding box center [597, 294] width 1195 height 588
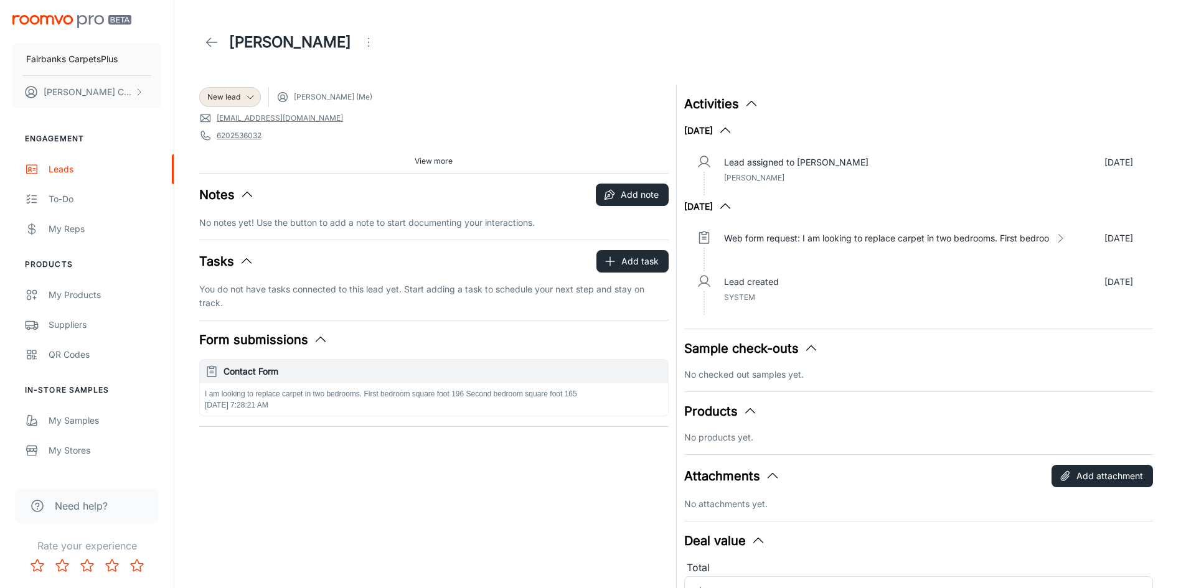
click at [214, 41] on icon at bounding box center [211, 42] width 15 height 15
